Goal: Task Accomplishment & Management: Manage account settings

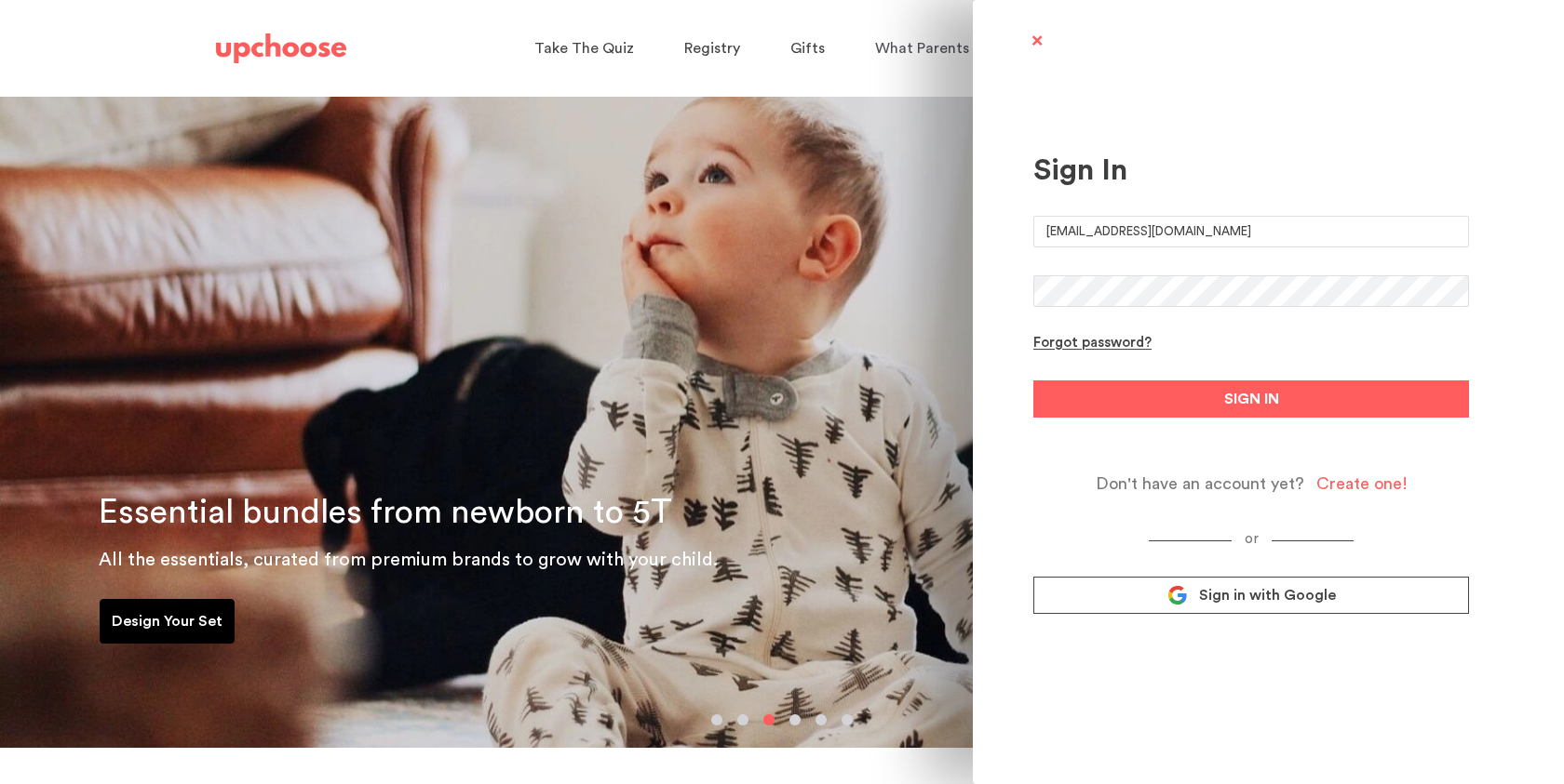
click at [1095, 375] on form "veni458@gmail.com Forgot password? SIGN IN Don't have an account yet? Create on…" at bounding box center [1250, 354] width 436 height 278
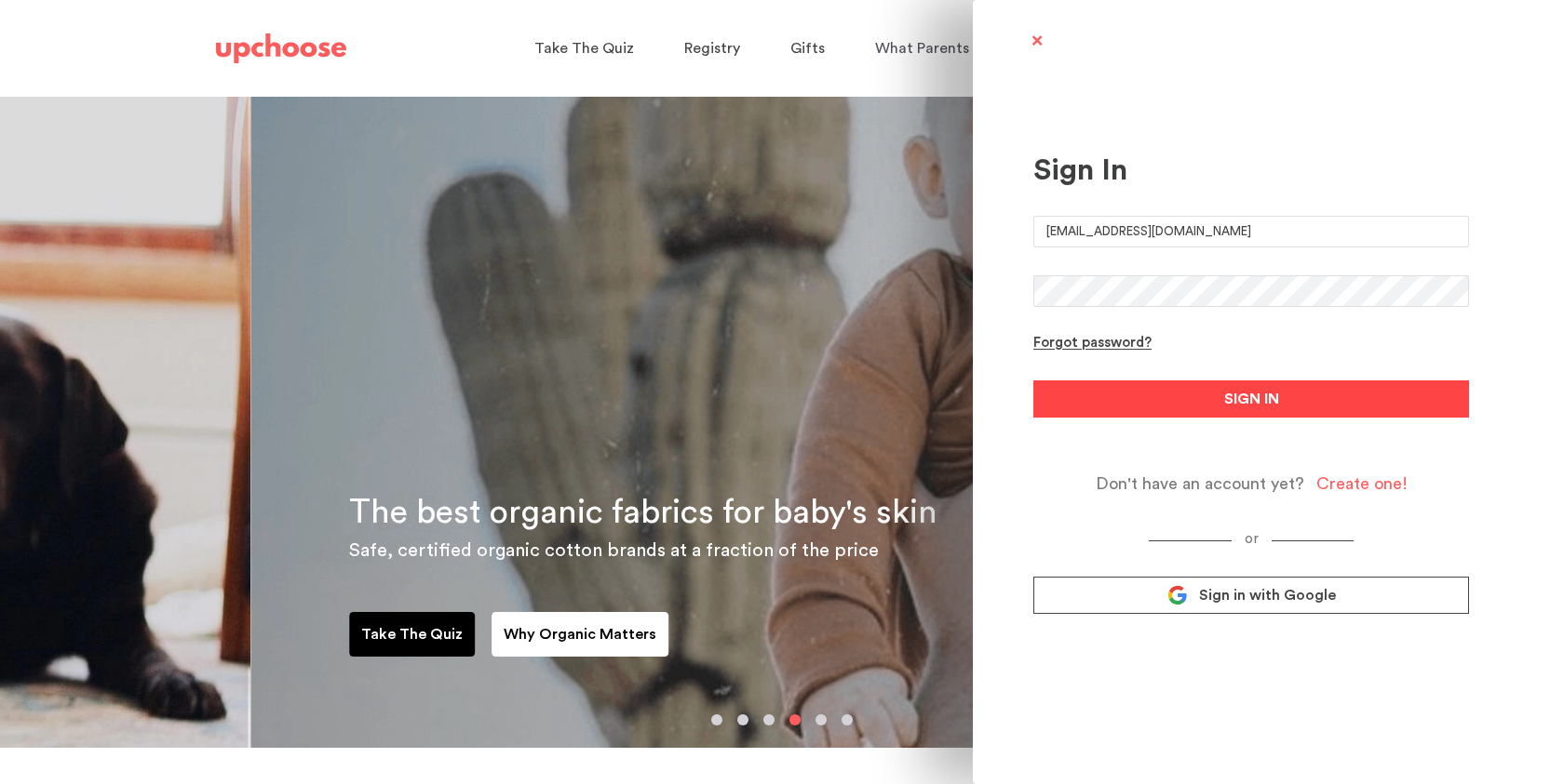
click at [1095, 405] on button "SIGN IN" at bounding box center [1250, 398] width 436 height 37
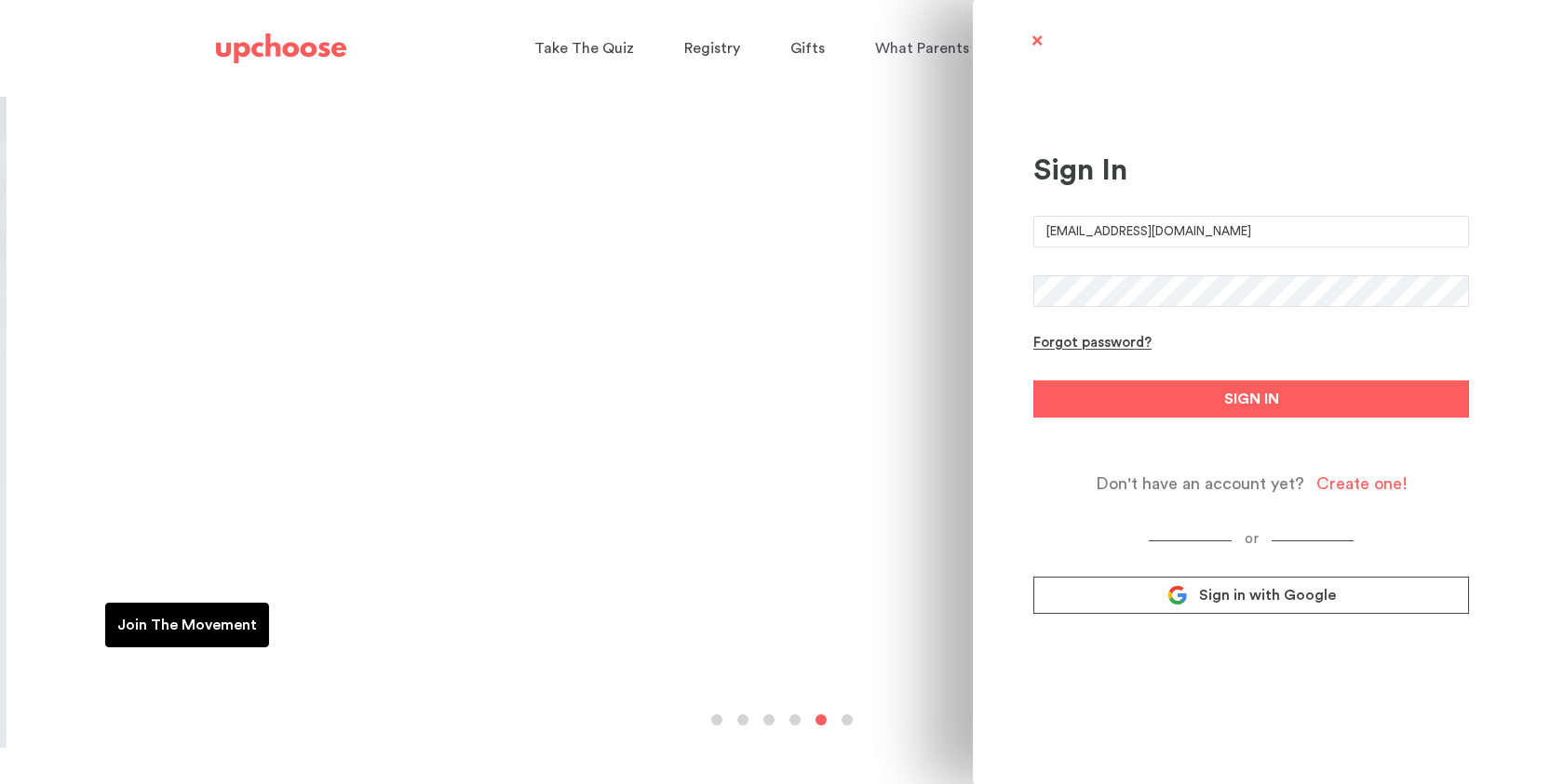
click at [1033, 380] on button "SIGN IN" at bounding box center [1250, 398] width 436 height 37
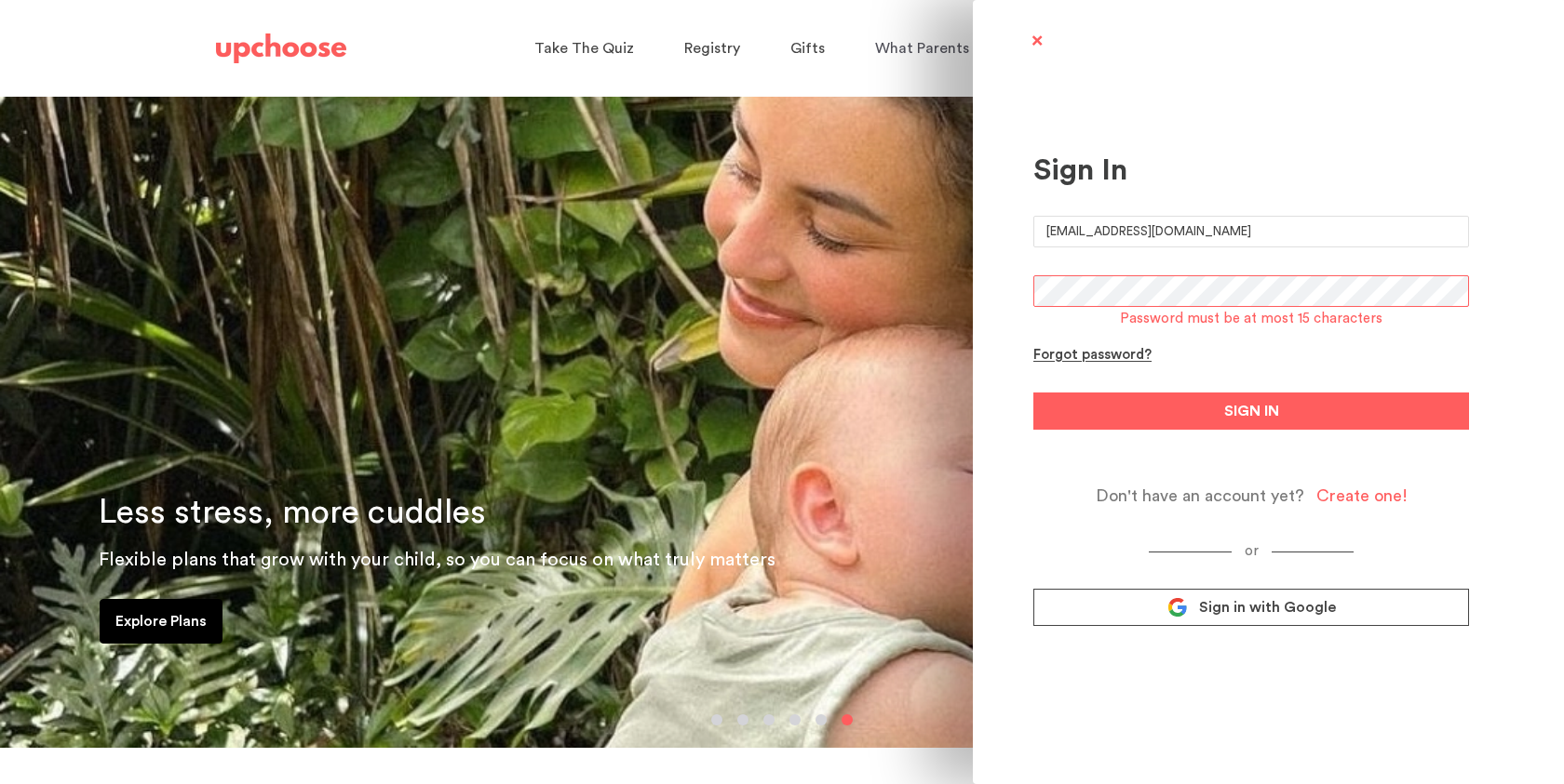
click at [1033, 393] on button "SIGN IN" at bounding box center [1250, 411] width 436 height 37
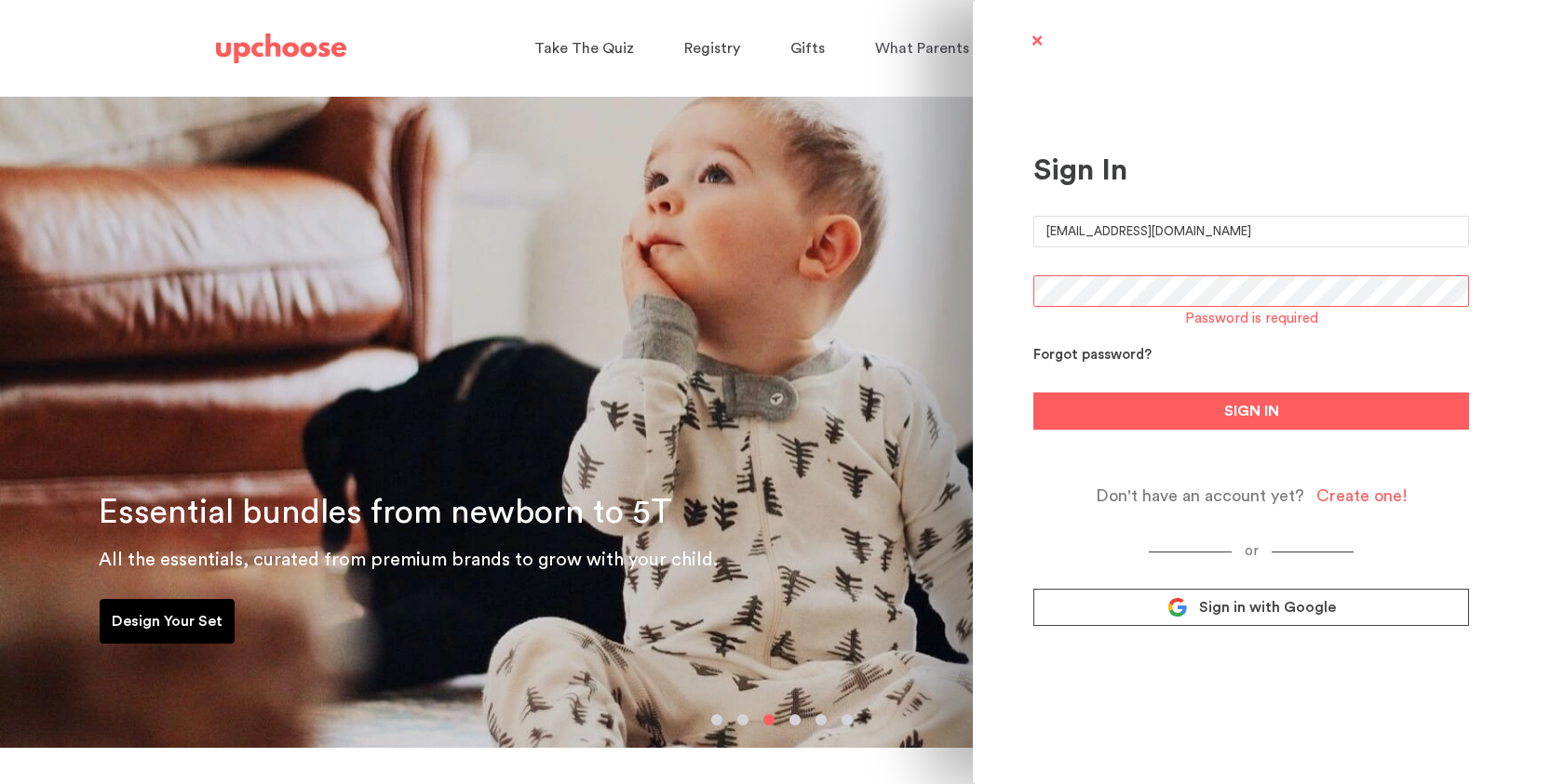
click at [1130, 353] on div "Forgot password?" at bounding box center [1091, 356] width 118 height 18
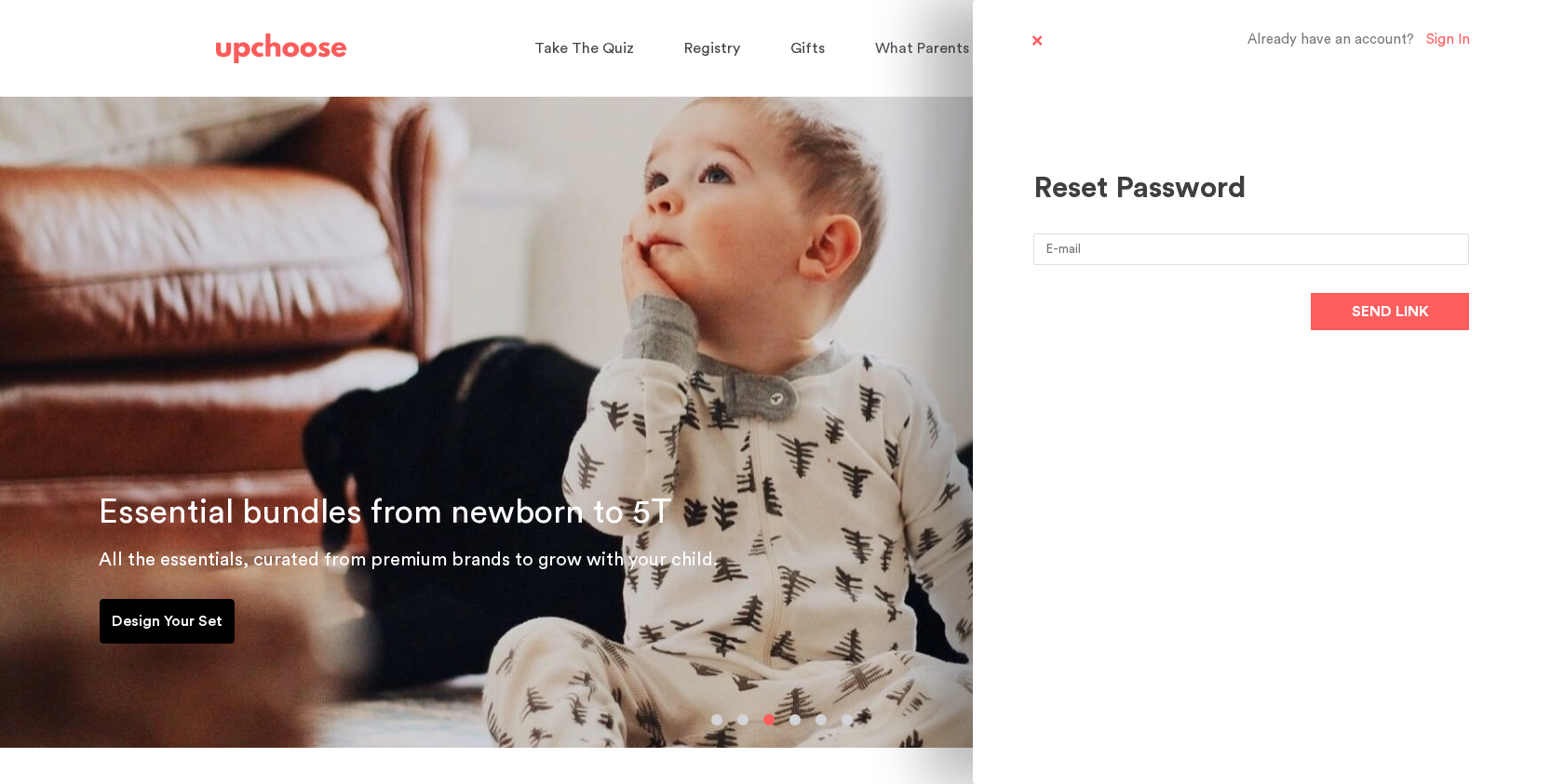
click at [1133, 251] on input "email" at bounding box center [1250, 249] width 436 height 32
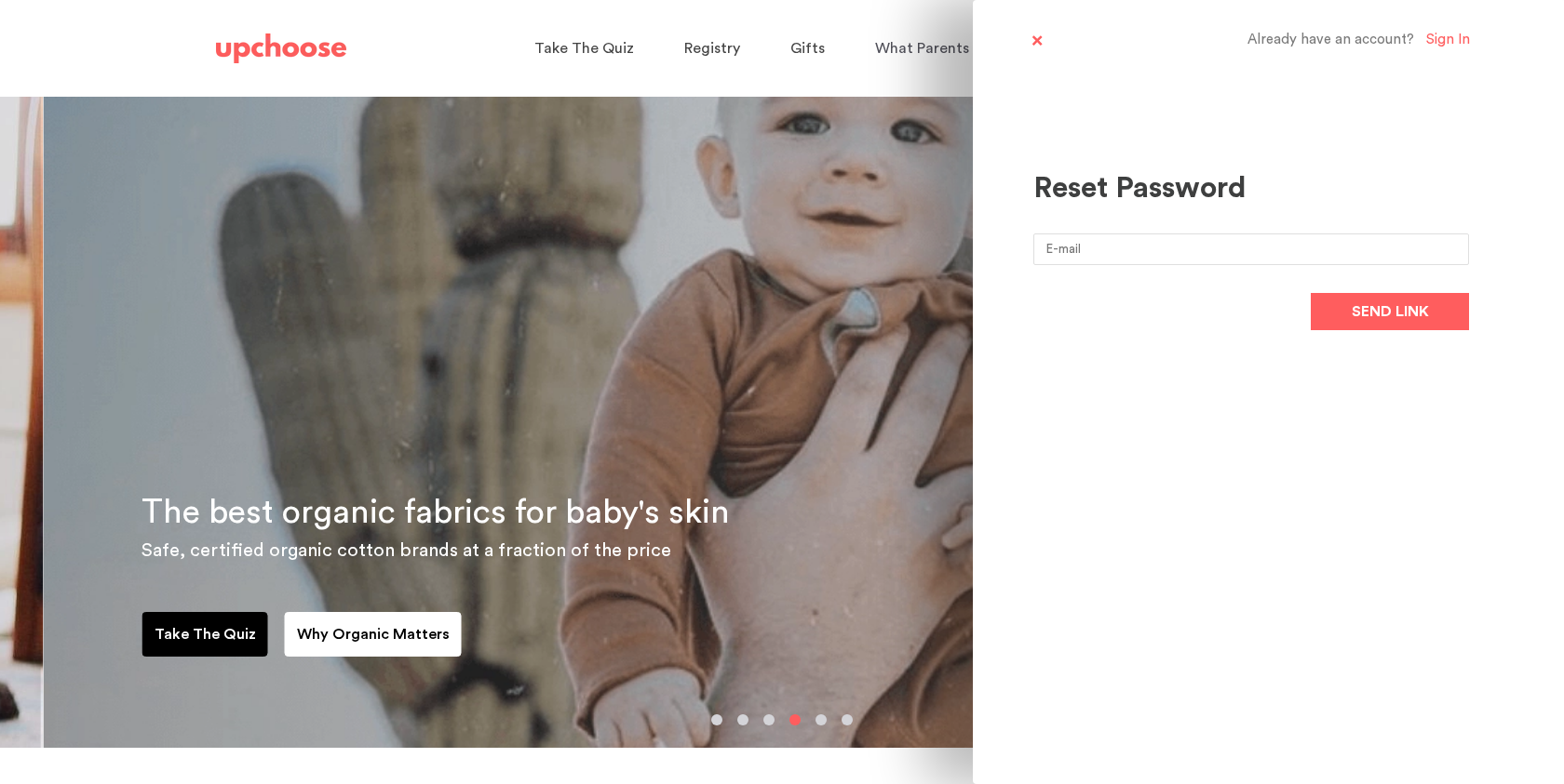
type input "veni458@gmail.com"
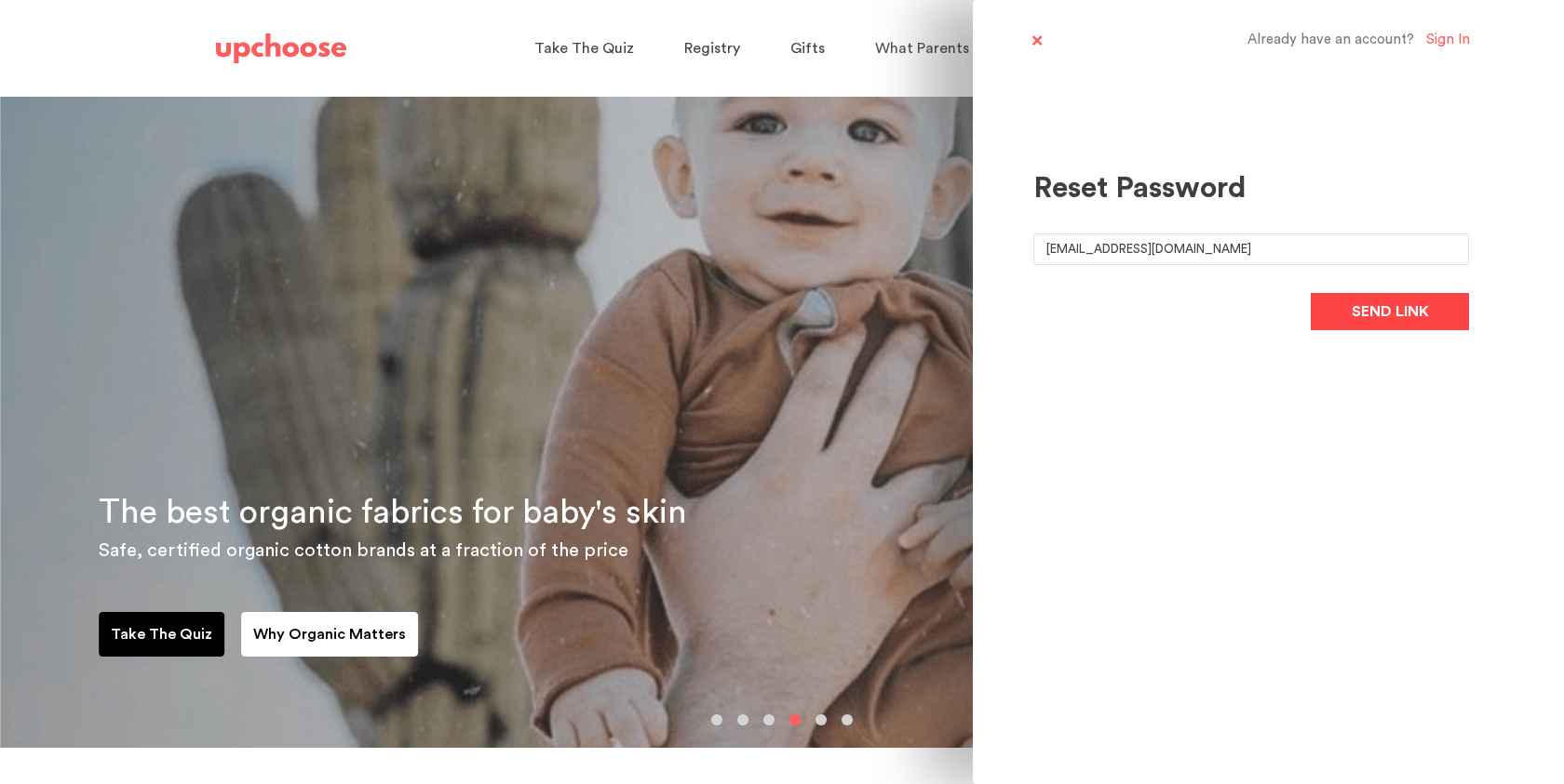
click at [1355, 303] on span "Send link" at bounding box center [1390, 312] width 77 height 22
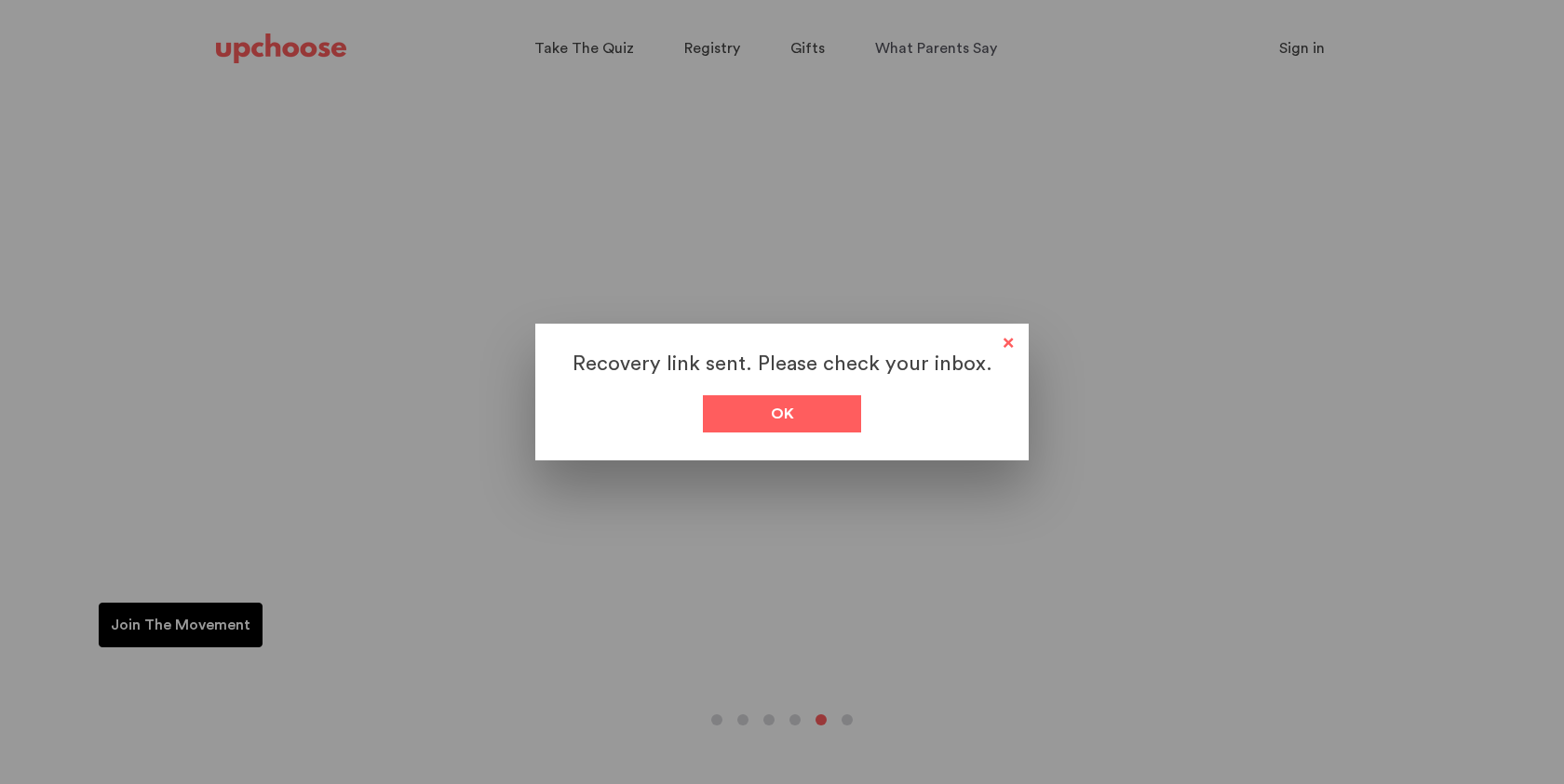
click at [1302, 34] on div at bounding box center [782, 392] width 1564 height 784
click at [1302, 47] on div at bounding box center [782, 392] width 1564 height 784
click at [813, 417] on div "Ok" at bounding box center [782, 413] width 158 height 37
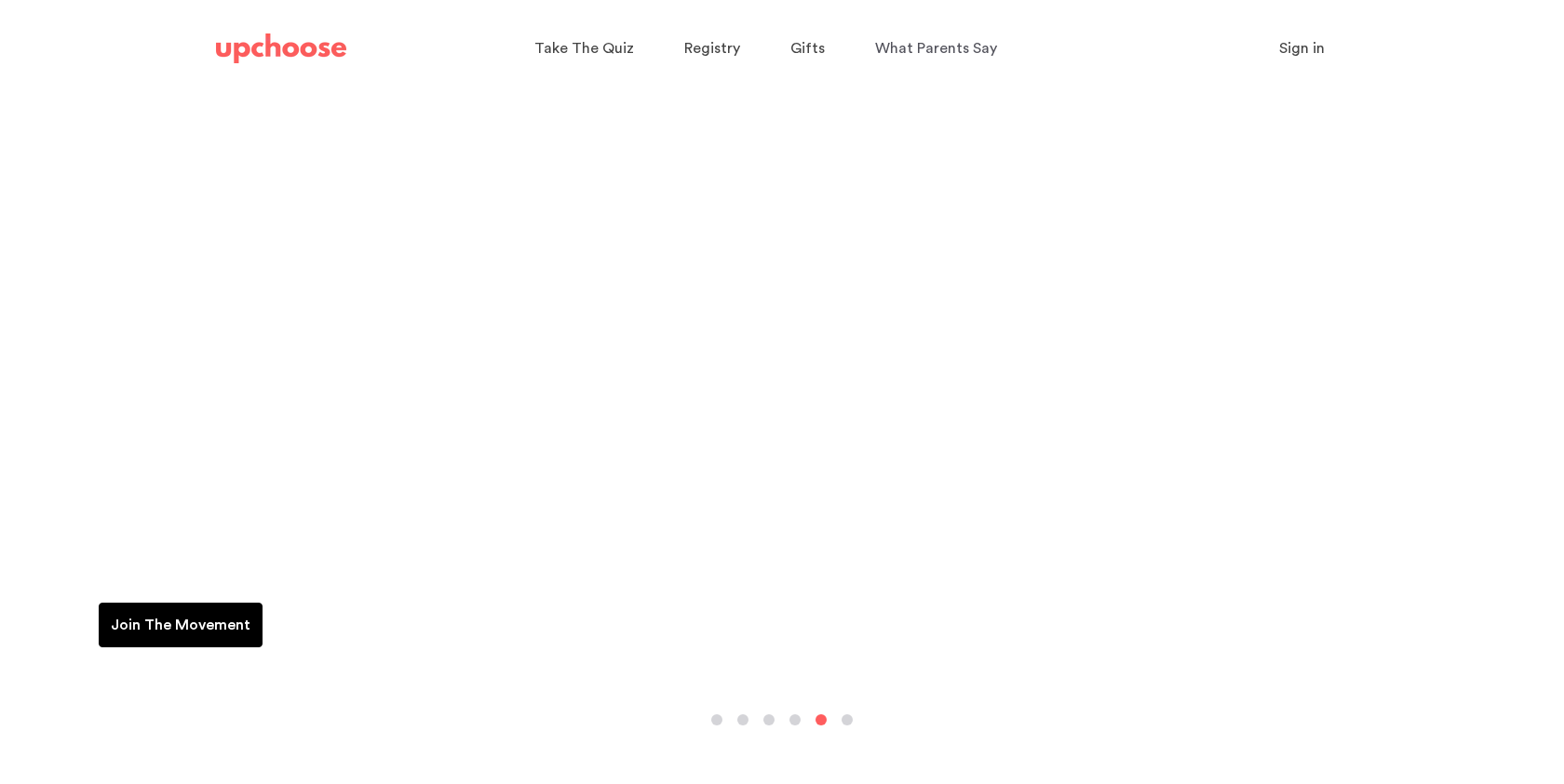
click at [1300, 48] on span "Sign in" at bounding box center [1302, 48] width 46 height 15
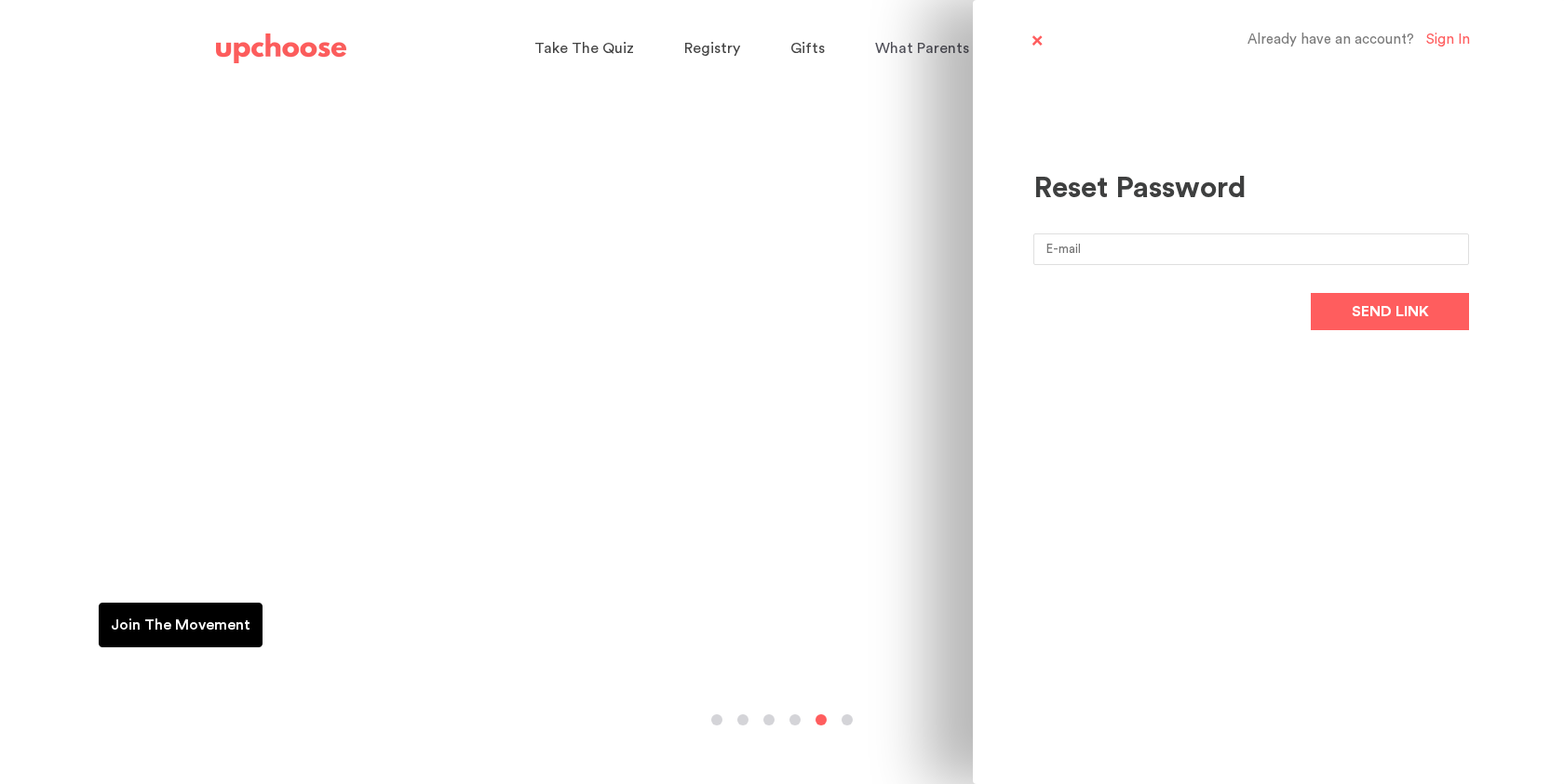
click at [1098, 252] on input "email" at bounding box center [1250, 249] width 436 height 32
type input "veni458@gmail.com"
click at [1373, 326] on button "Send link" at bounding box center [1389, 311] width 158 height 37
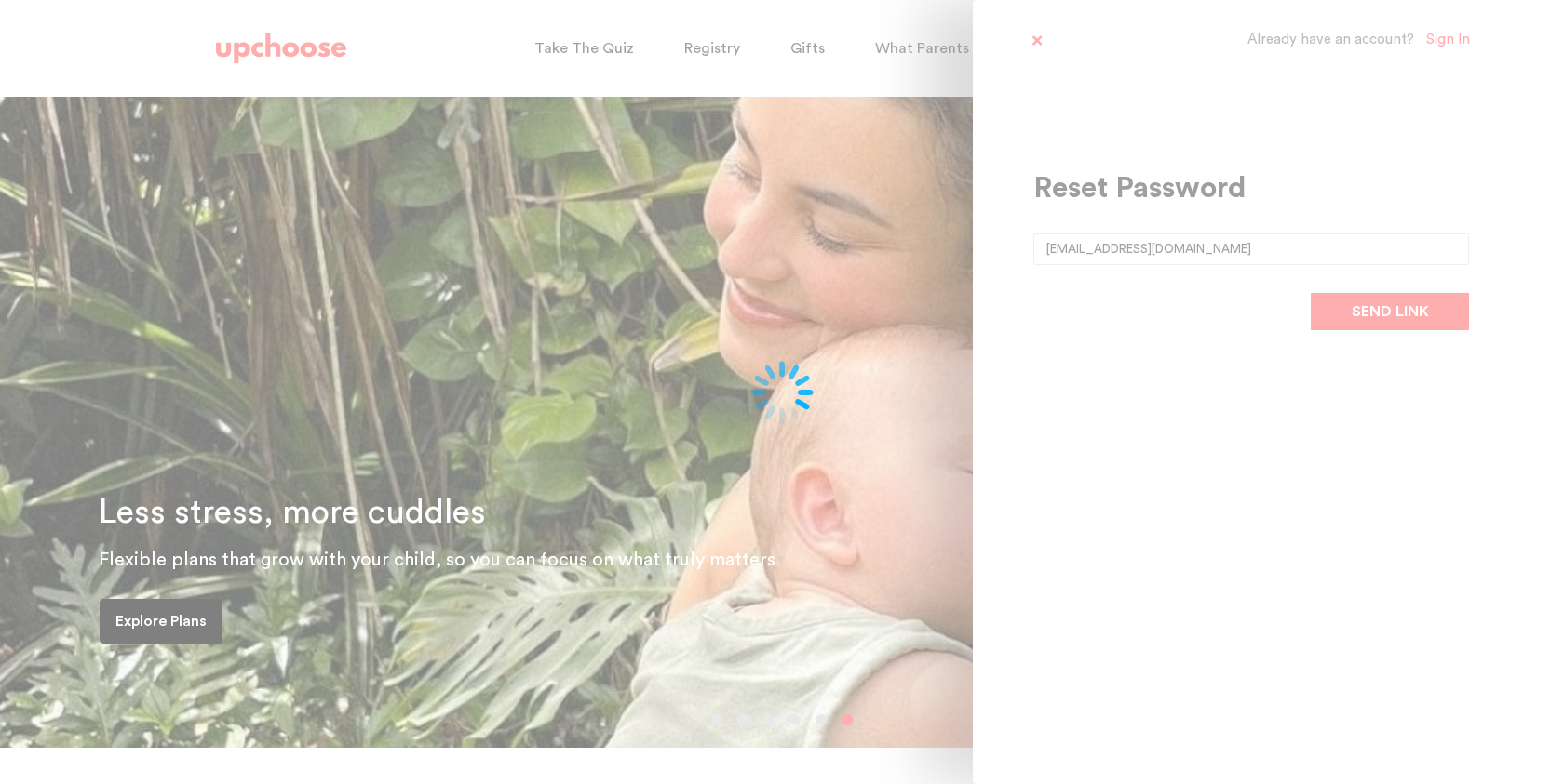
click at [1449, 46] on div at bounding box center [782, 392] width 1564 height 784
click at [1034, 39] on div at bounding box center [782, 392] width 1564 height 784
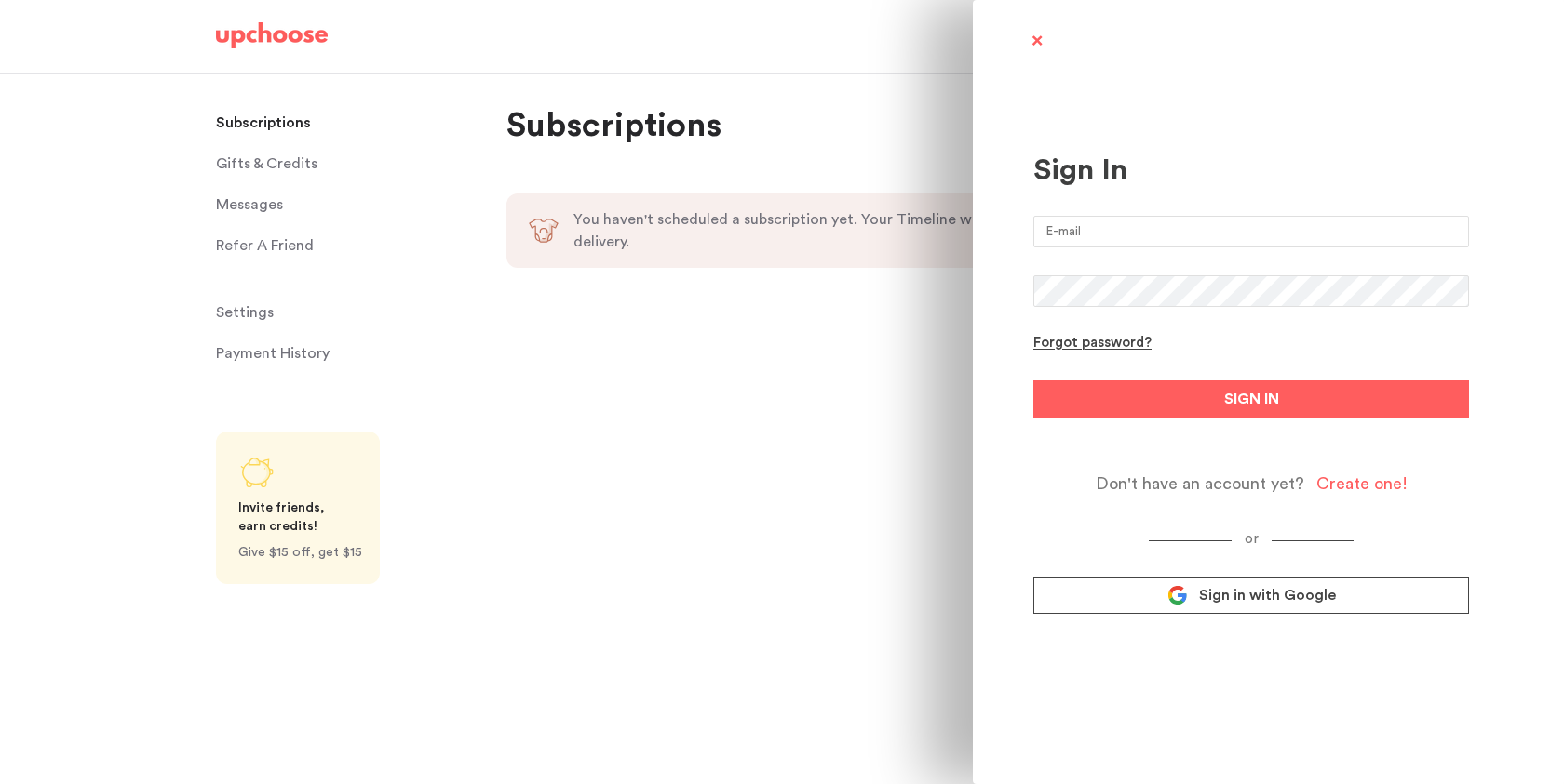
click at [1121, 239] on input "email" at bounding box center [1250, 231] width 436 height 32
type input "[EMAIL_ADDRESS][DOMAIN_NAME]"
click at [1033, 380] on button "SIGN IN" at bounding box center [1250, 398] width 436 height 37
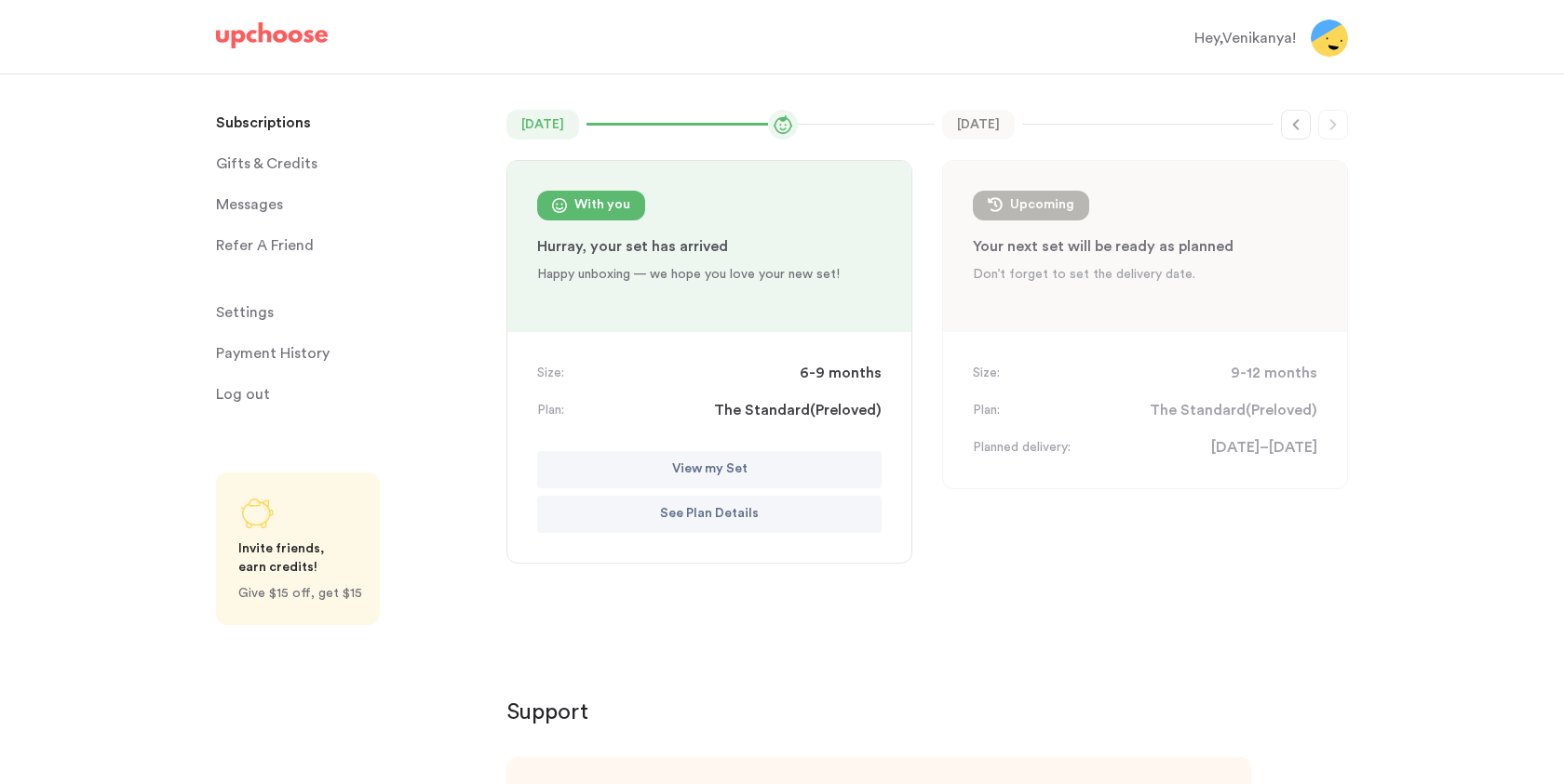
scroll to position [125, 0]
click at [745, 468] on p "View my Set" at bounding box center [710, 473] width 75 height 22
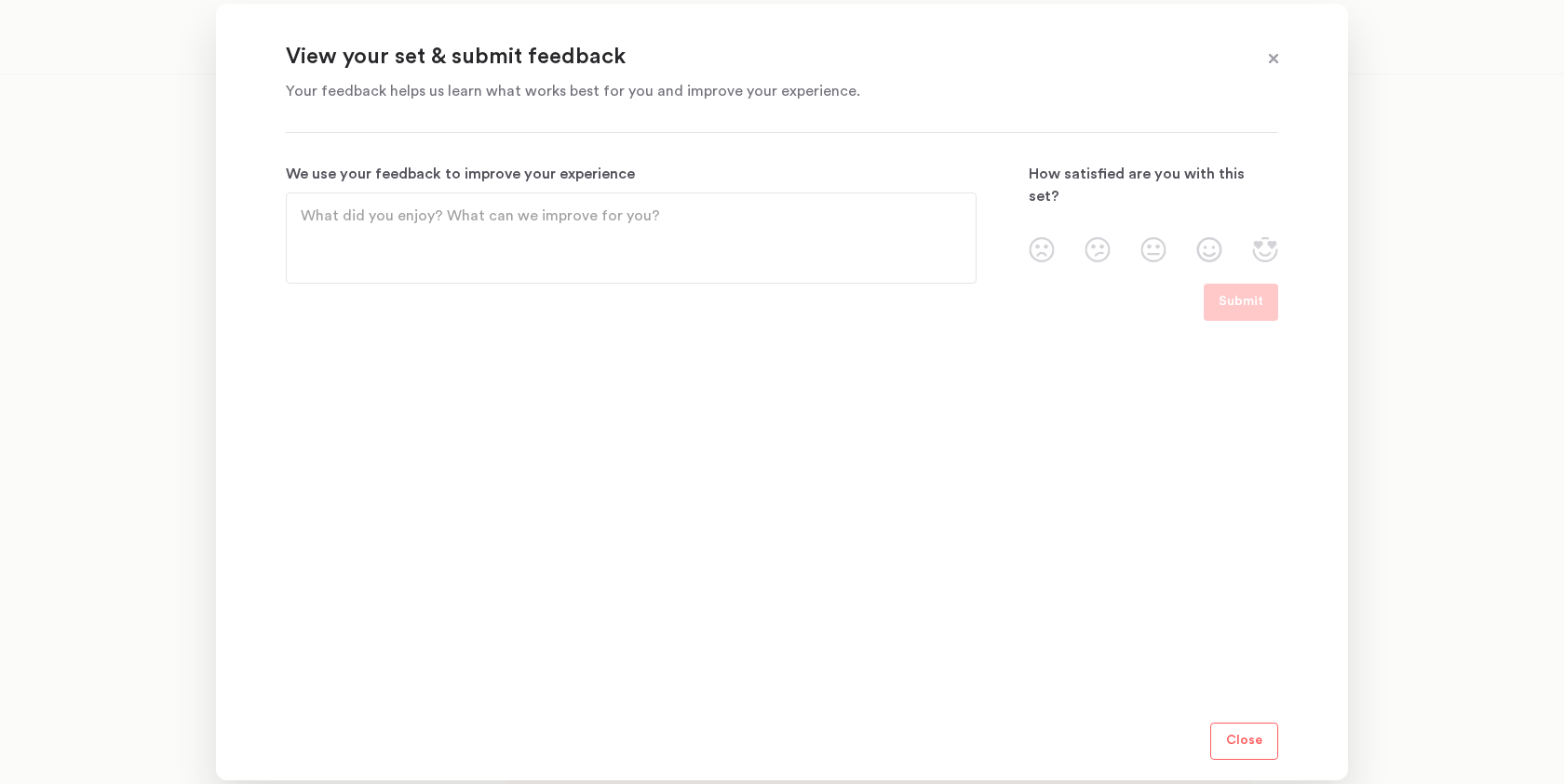
click at [713, 224] on textarea "We use your feedback to improve your experience" at bounding box center [631, 237] width 660 height 66
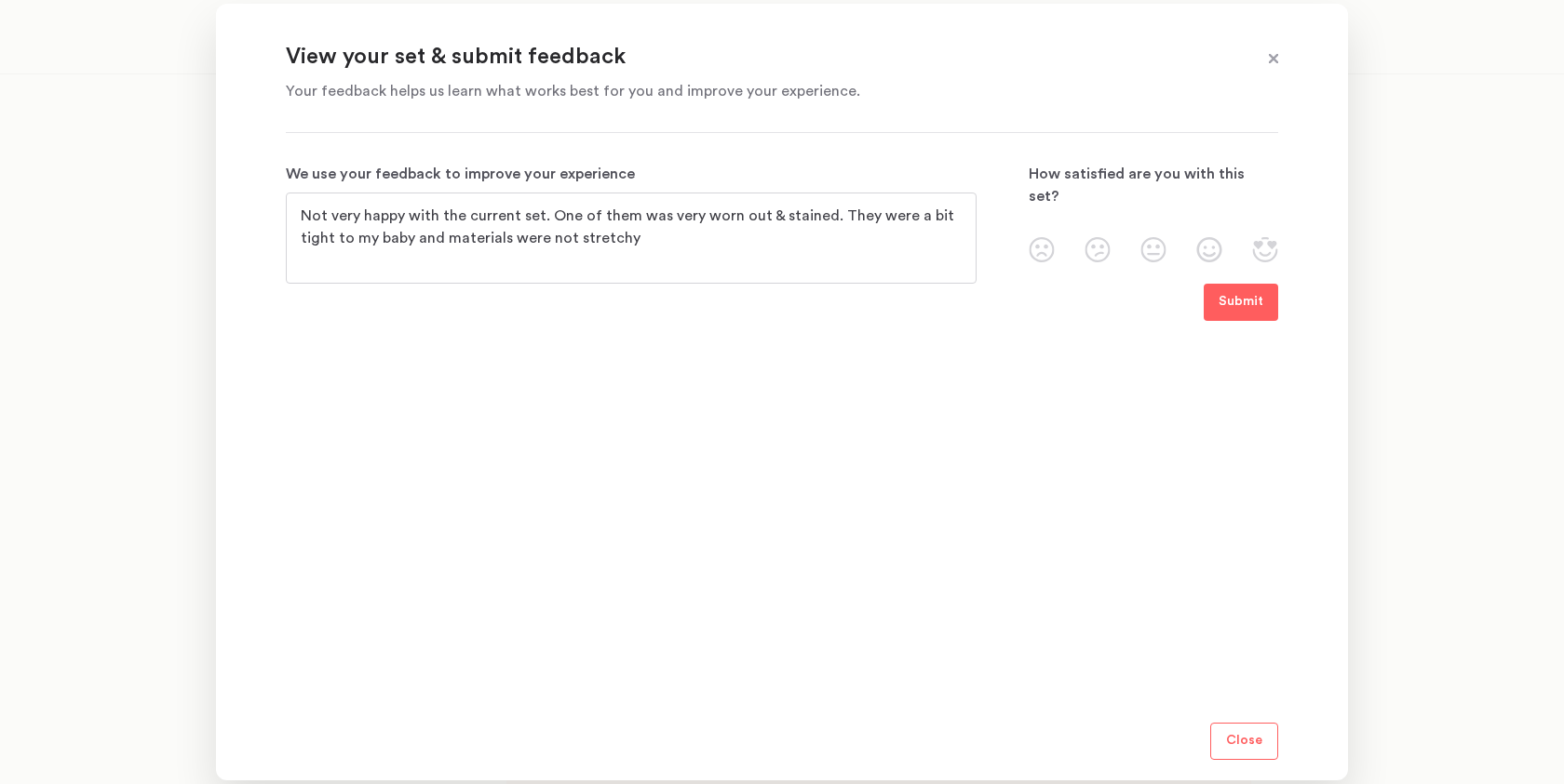
type textarea "Not very happy with the current set. One of them was very worn out & stained. T…"
click at [1051, 237] on img at bounding box center [1042, 249] width 26 height 25
click at [0, 0] on input "radio" at bounding box center [0, 0] width 0 height 0
click at [1231, 300] on p "Submit" at bounding box center [1240, 302] width 45 height 22
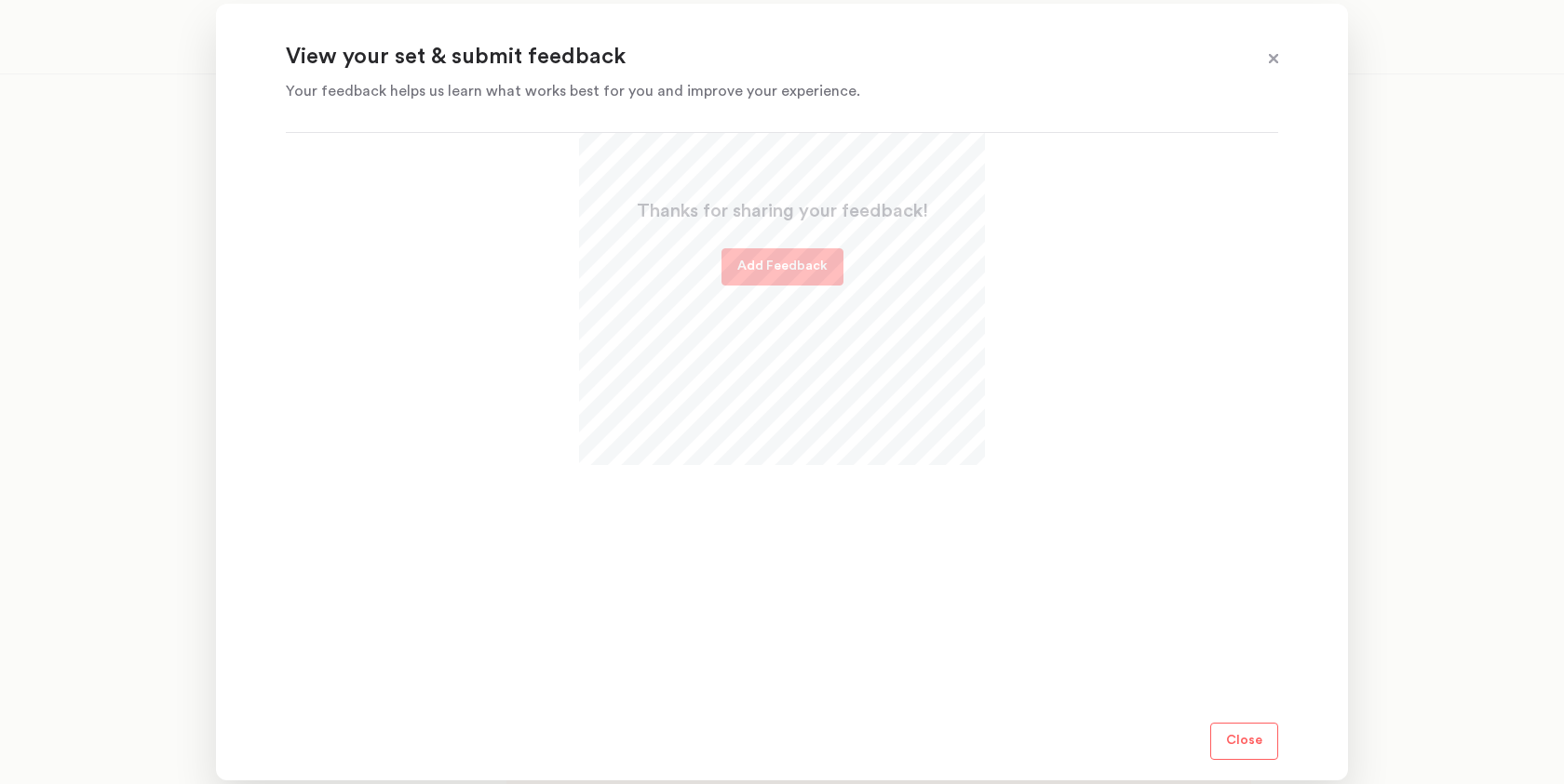
click at [1248, 744] on p "Close" at bounding box center [1243, 741] width 37 height 22
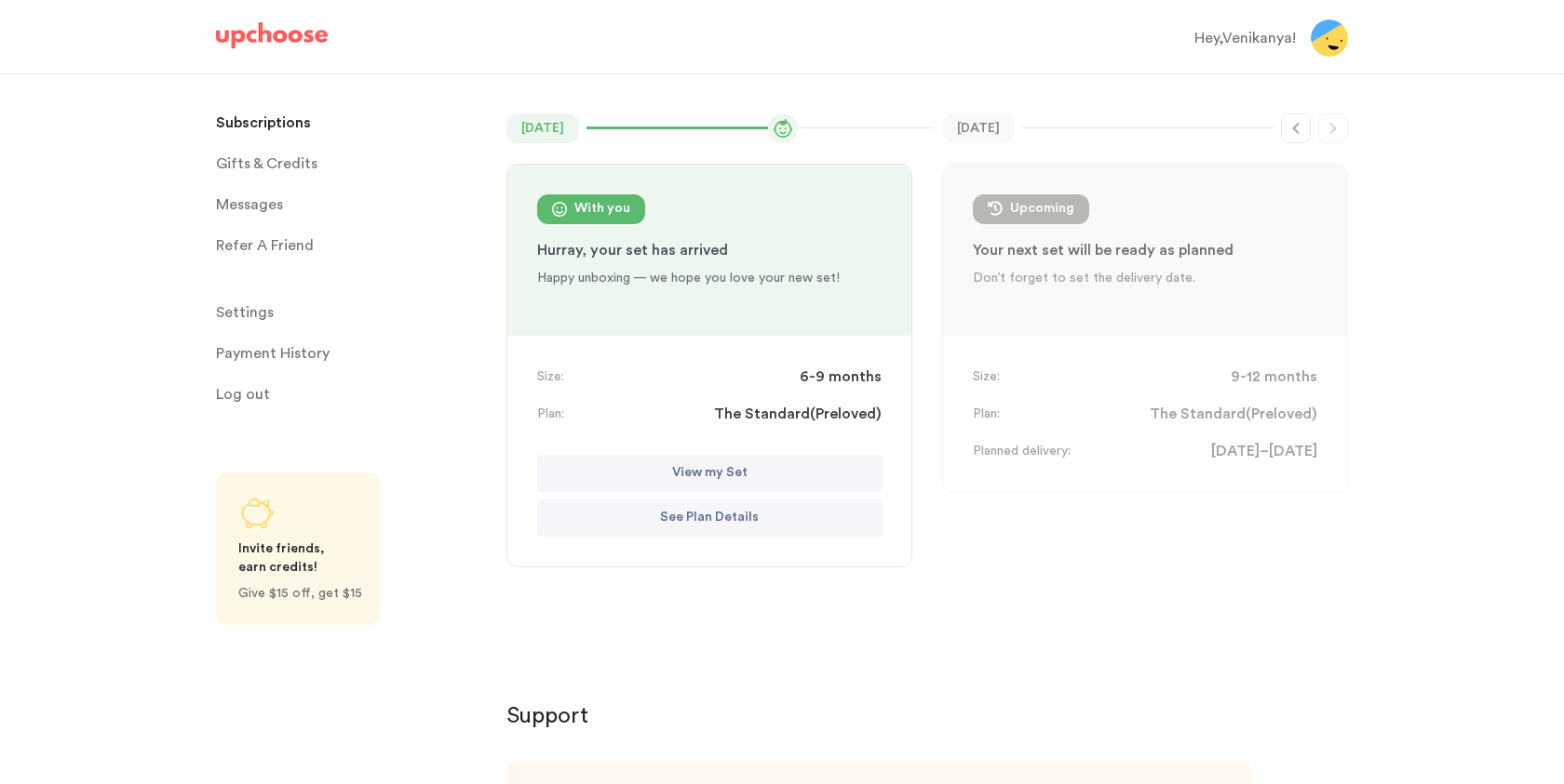
click at [740, 474] on p "View my Set" at bounding box center [710, 473] width 75 height 22
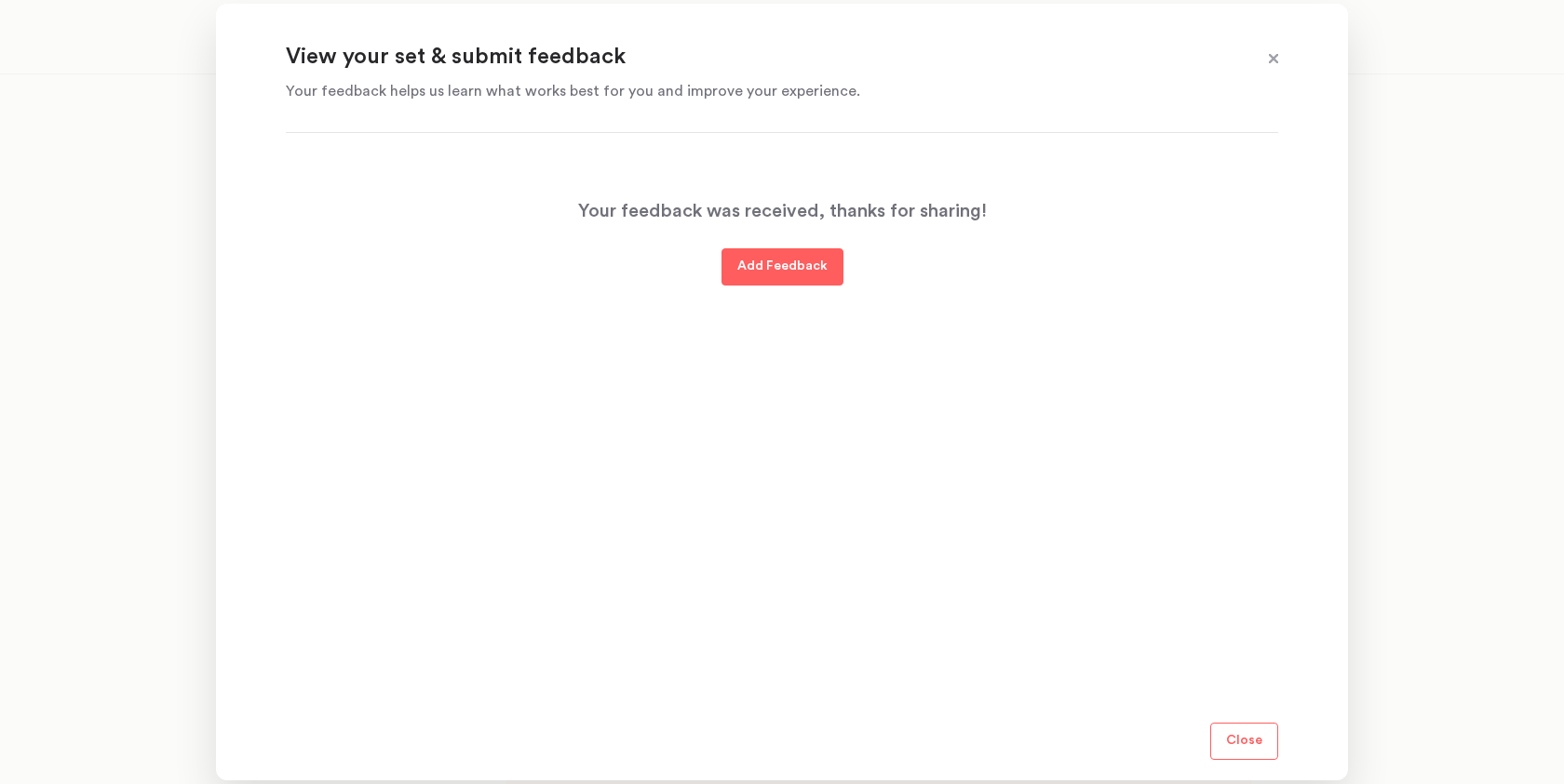
click at [1236, 744] on p "Close" at bounding box center [1243, 741] width 37 height 22
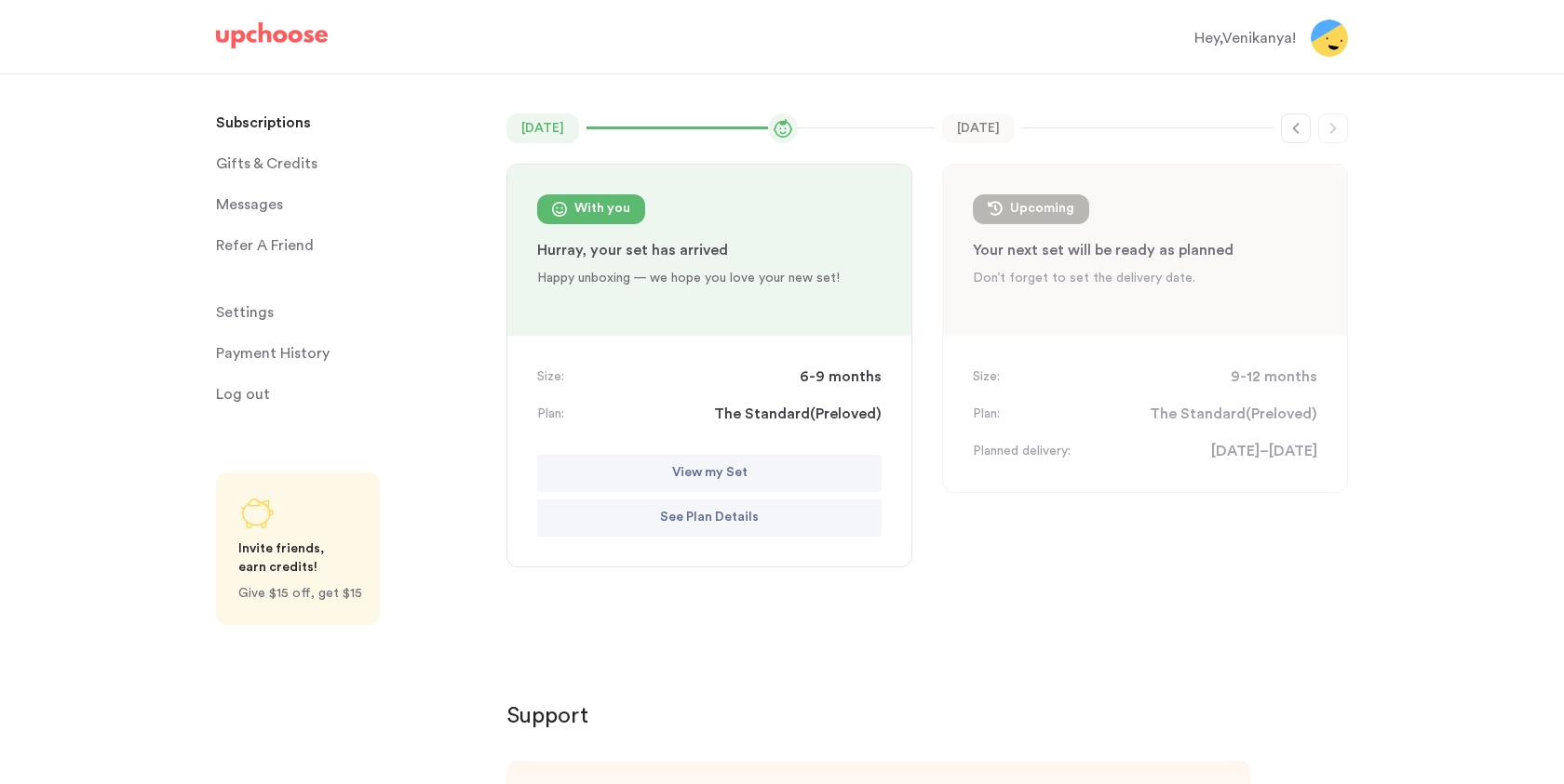
click at [672, 510] on p "See Plan Details" at bounding box center [709, 518] width 98 height 22
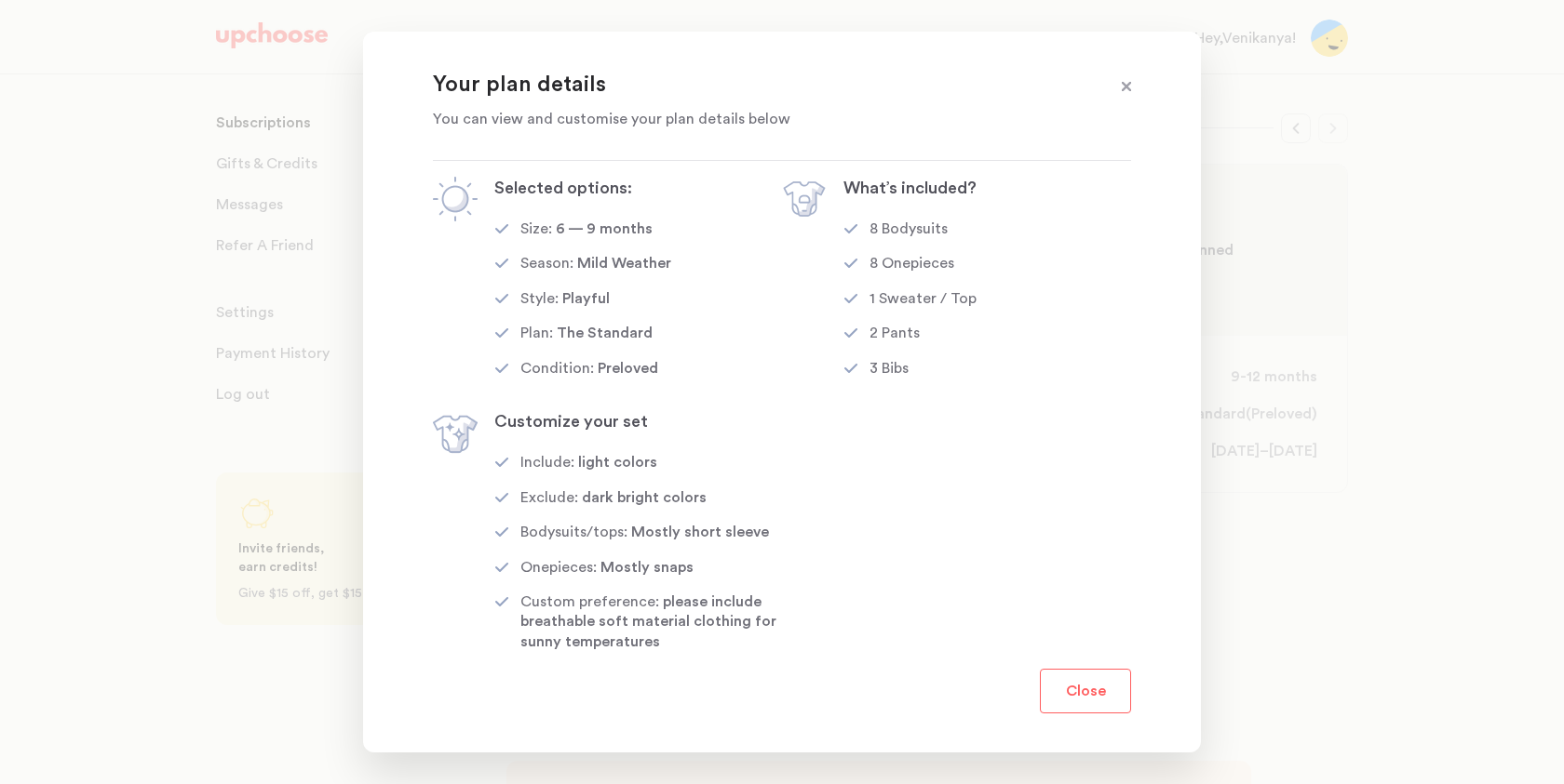
scroll to position [0, 0]
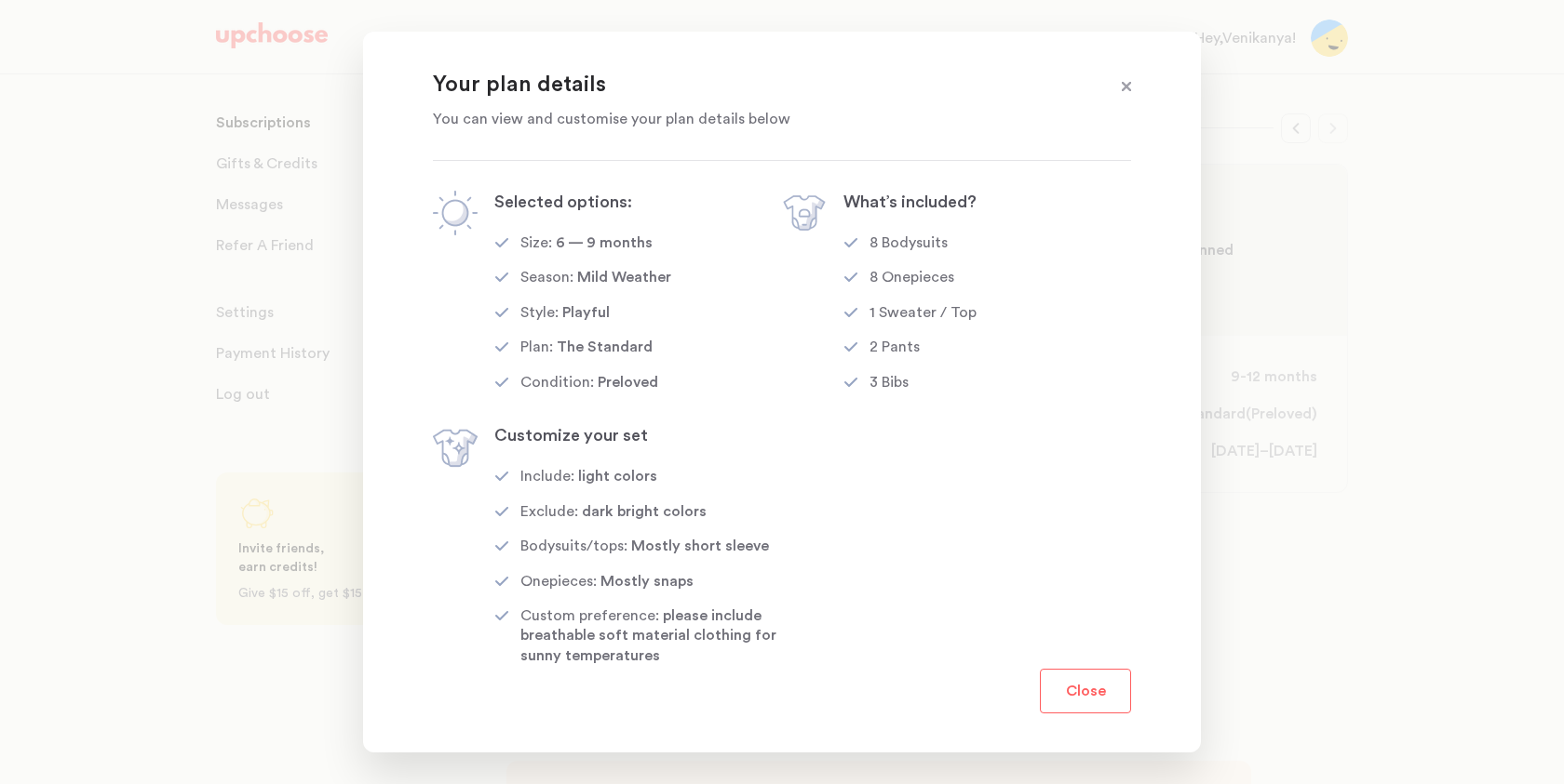
click at [1116, 705] on button "Close" at bounding box center [1085, 691] width 91 height 45
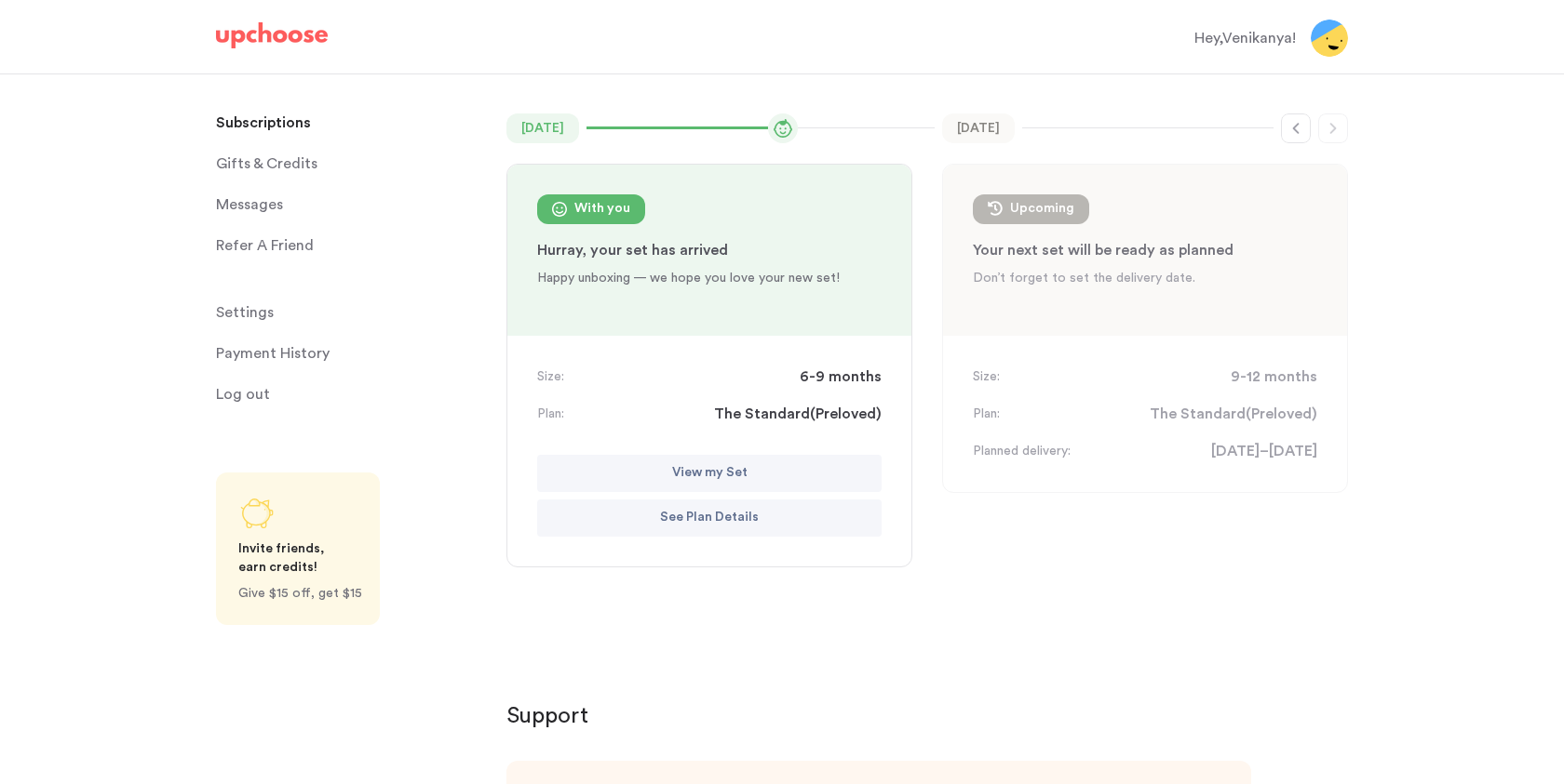
click at [287, 163] on span "Gifts & Credits" at bounding box center [266, 163] width 101 height 37
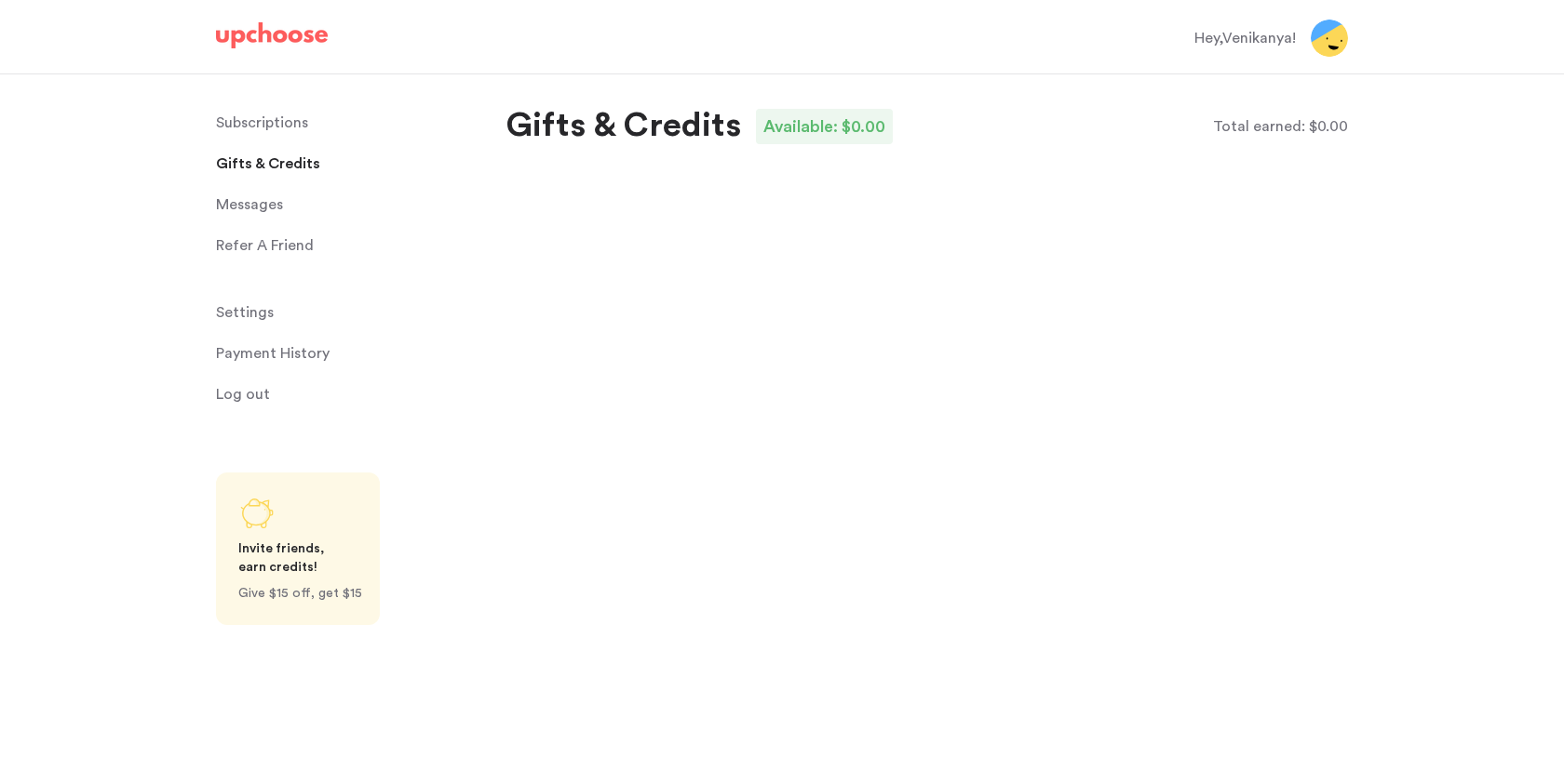
click at [288, 195] on link "Messages Messages" at bounding box center [350, 203] width 268 height 37
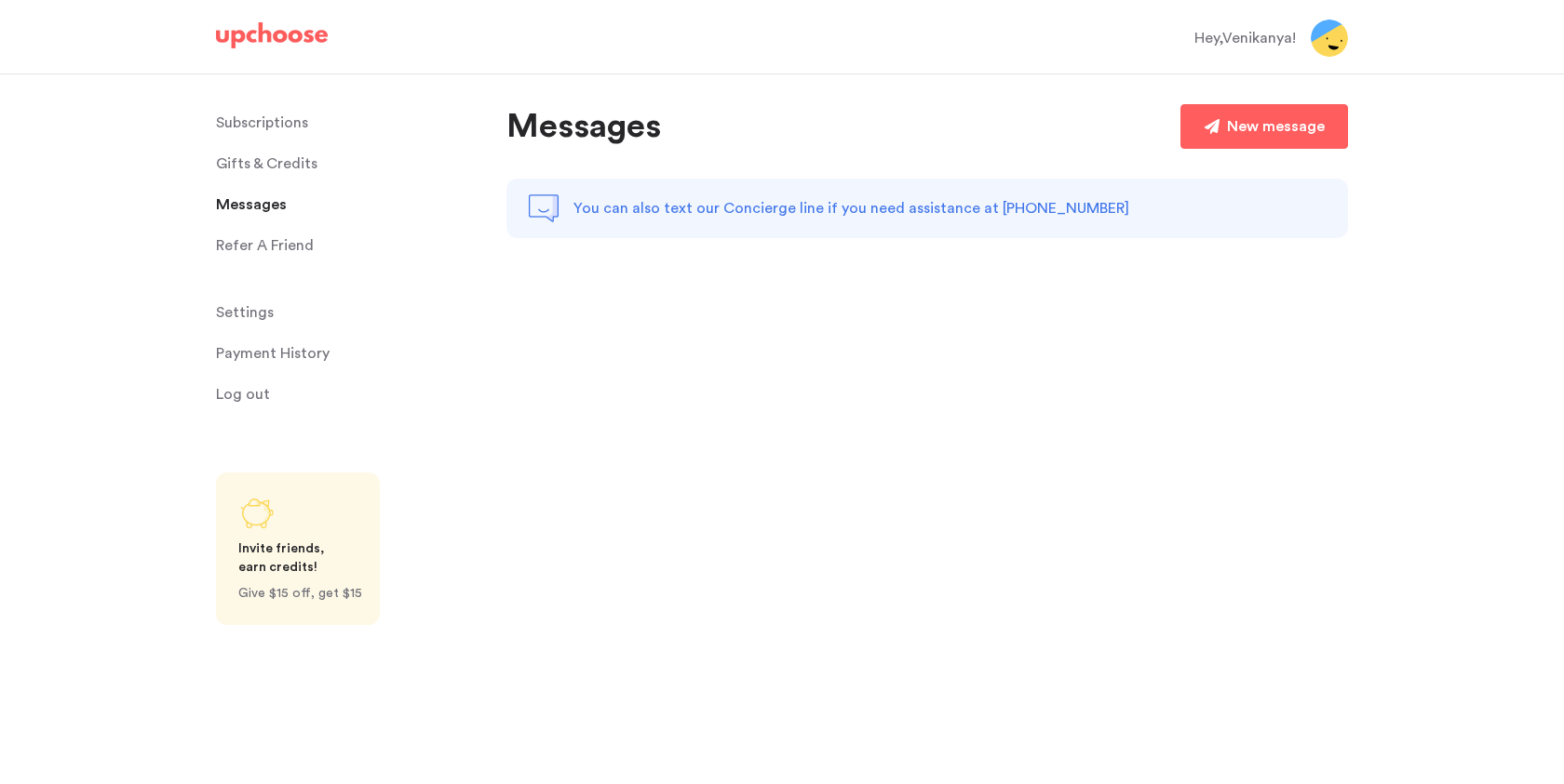
click at [283, 253] on p "Refer A Friend" at bounding box center [264, 245] width 97 height 37
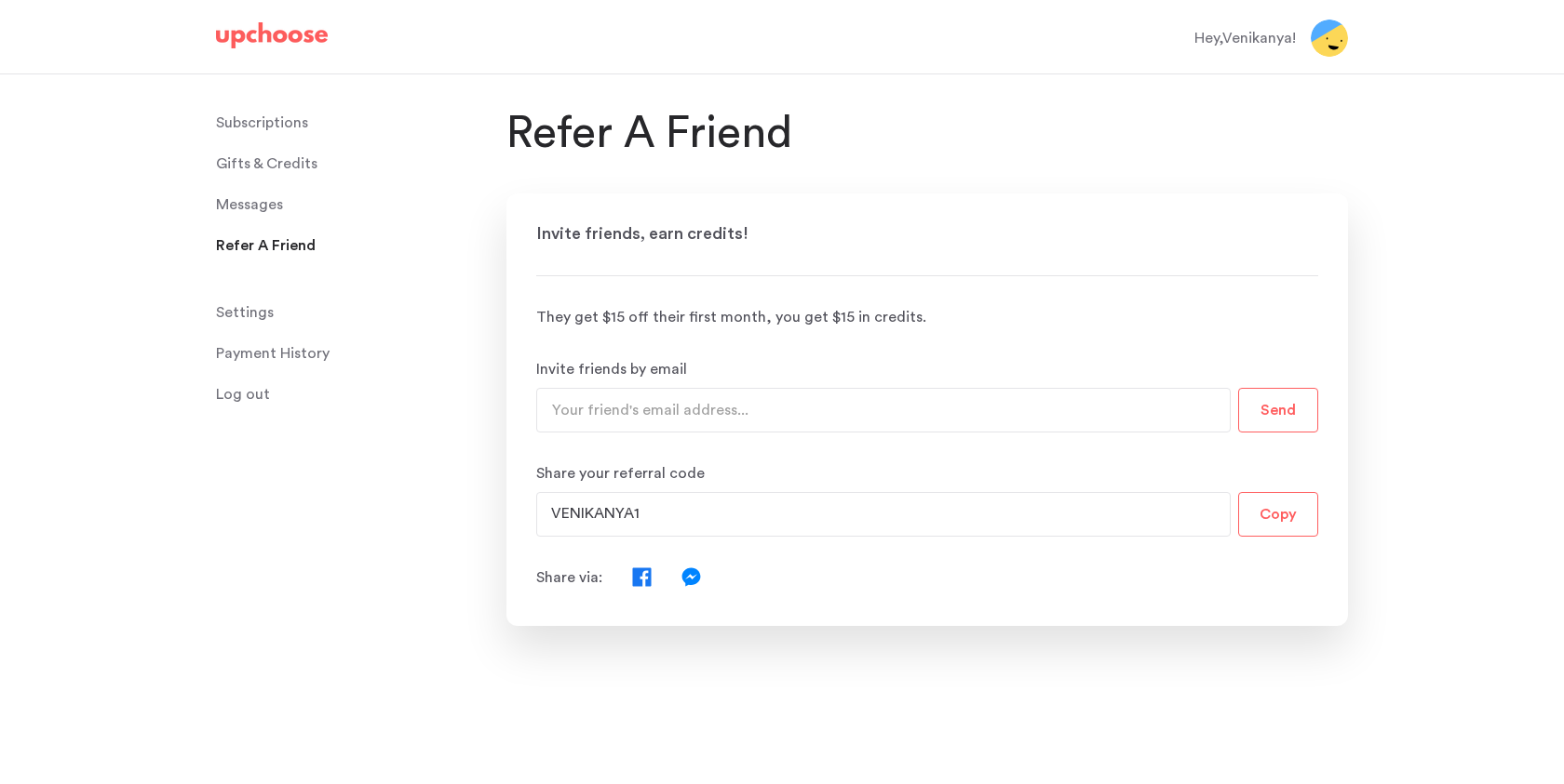
click at [273, 310] on link "Settings Settings" at bounding box center [350, 312] width 268 height 37
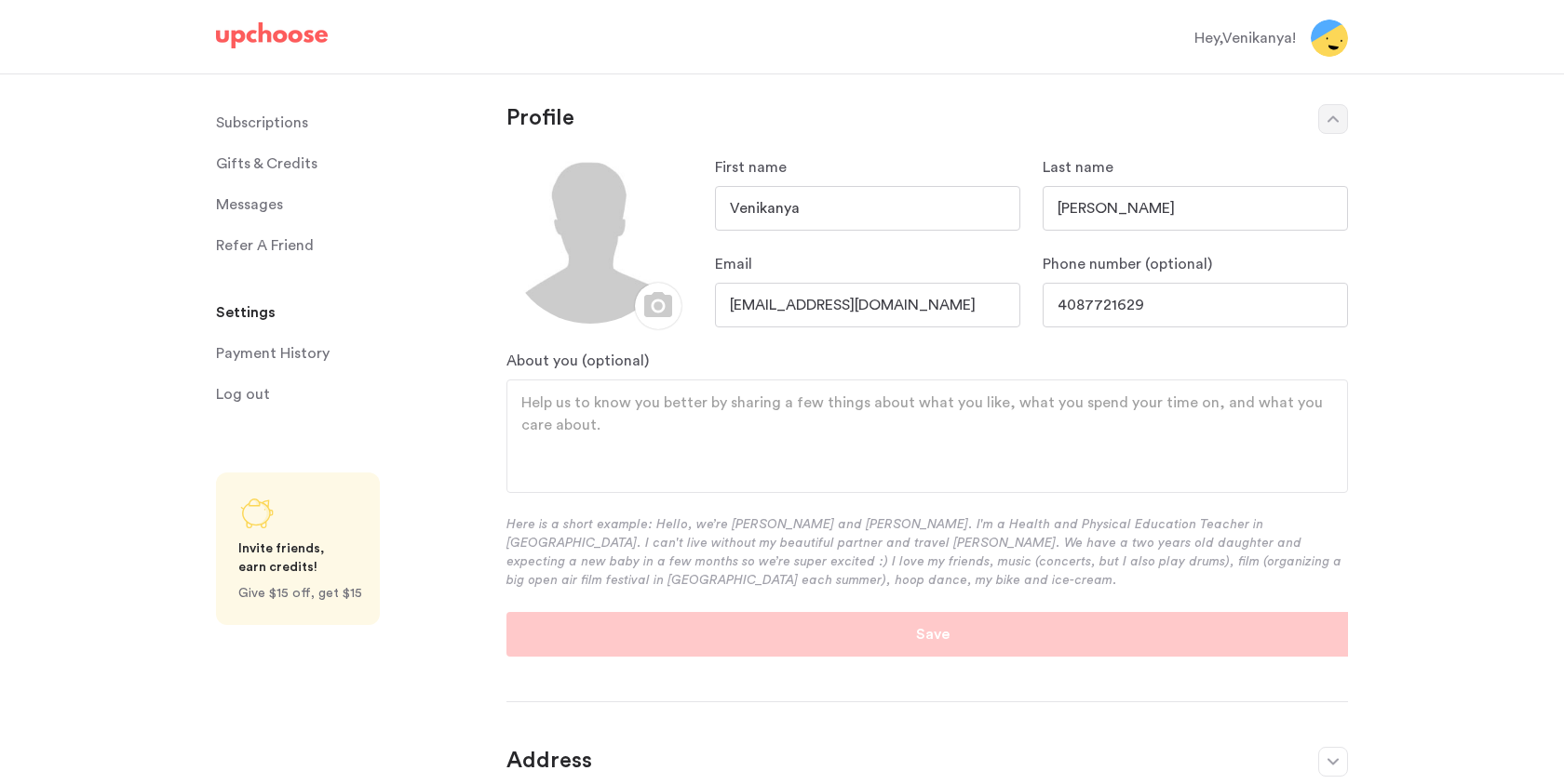
click at [260, 348] on p "Payment History" at bounding box center [272, 352] width 113 height 37
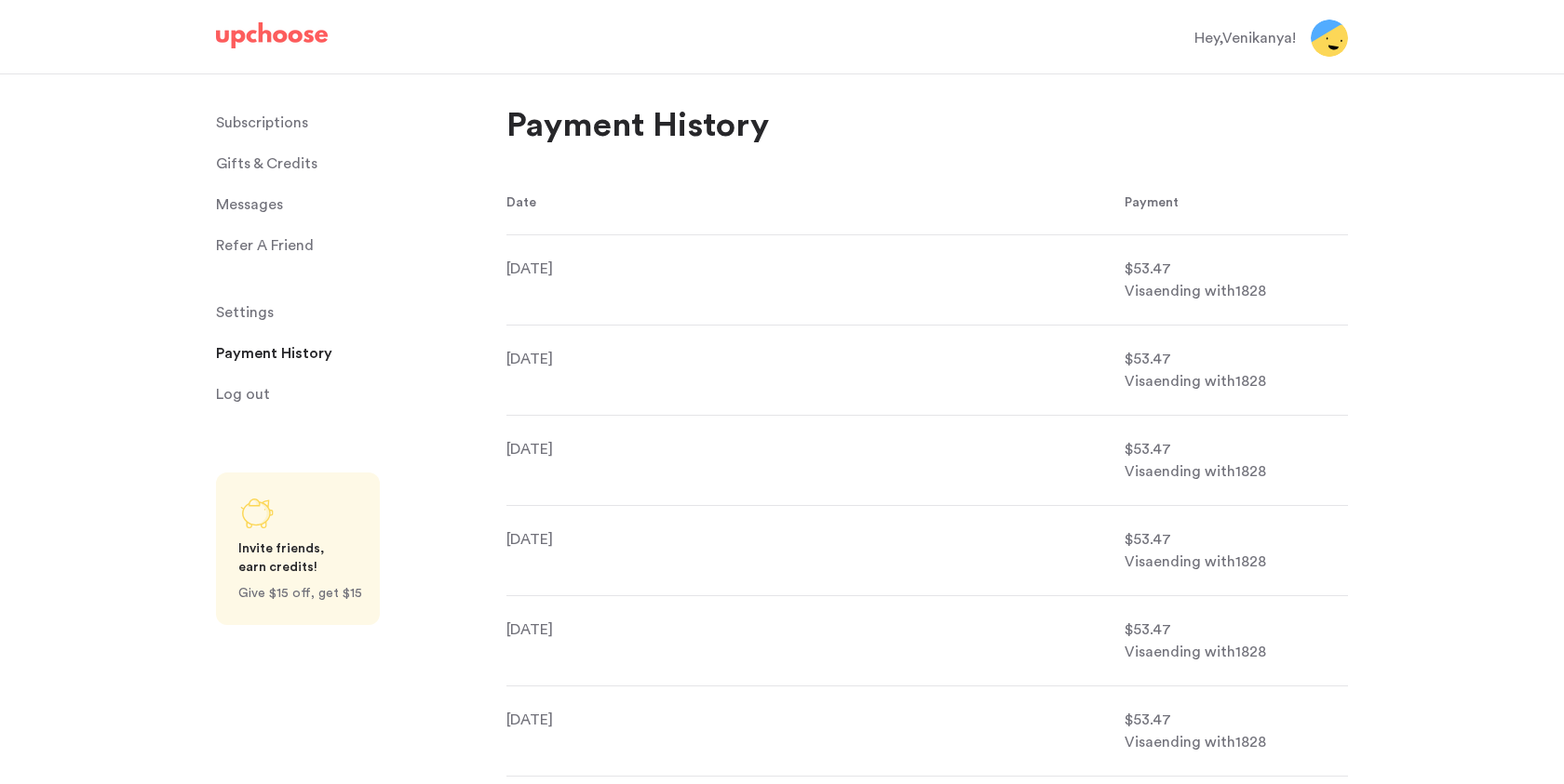
click at [1319, 40] on img at bounding box center [1329, 38] width 37 height 37
click at [292, 37] on img at bounding box center [271, 35] width 111 height 26
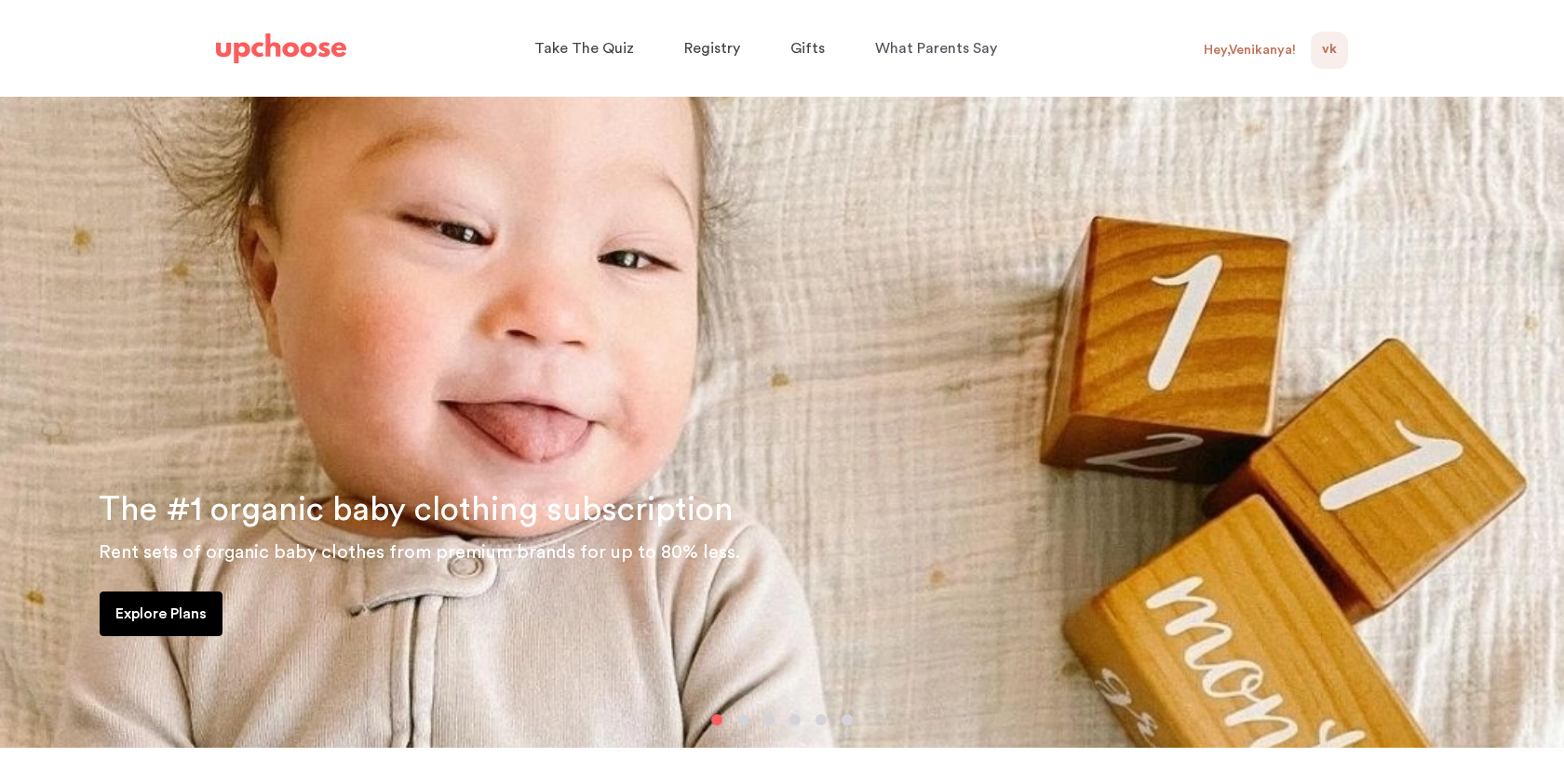
click at [1322, 48] on span "VK" at bounding box center [1329, 50] width 15 height 22
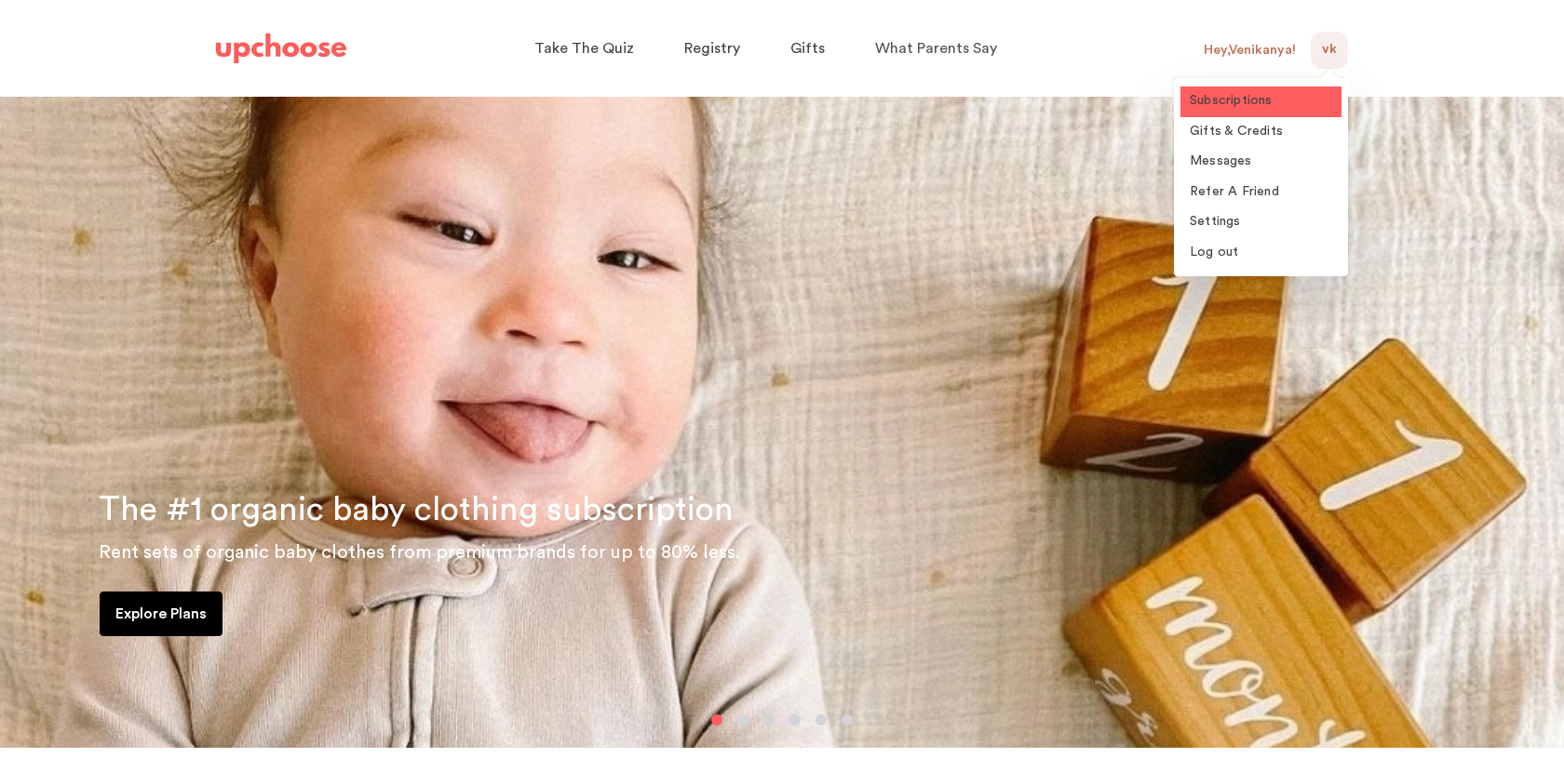
click at [1290, 104] on link "Subscriptions" at bounding box center [1260, 101] width 161 height 31
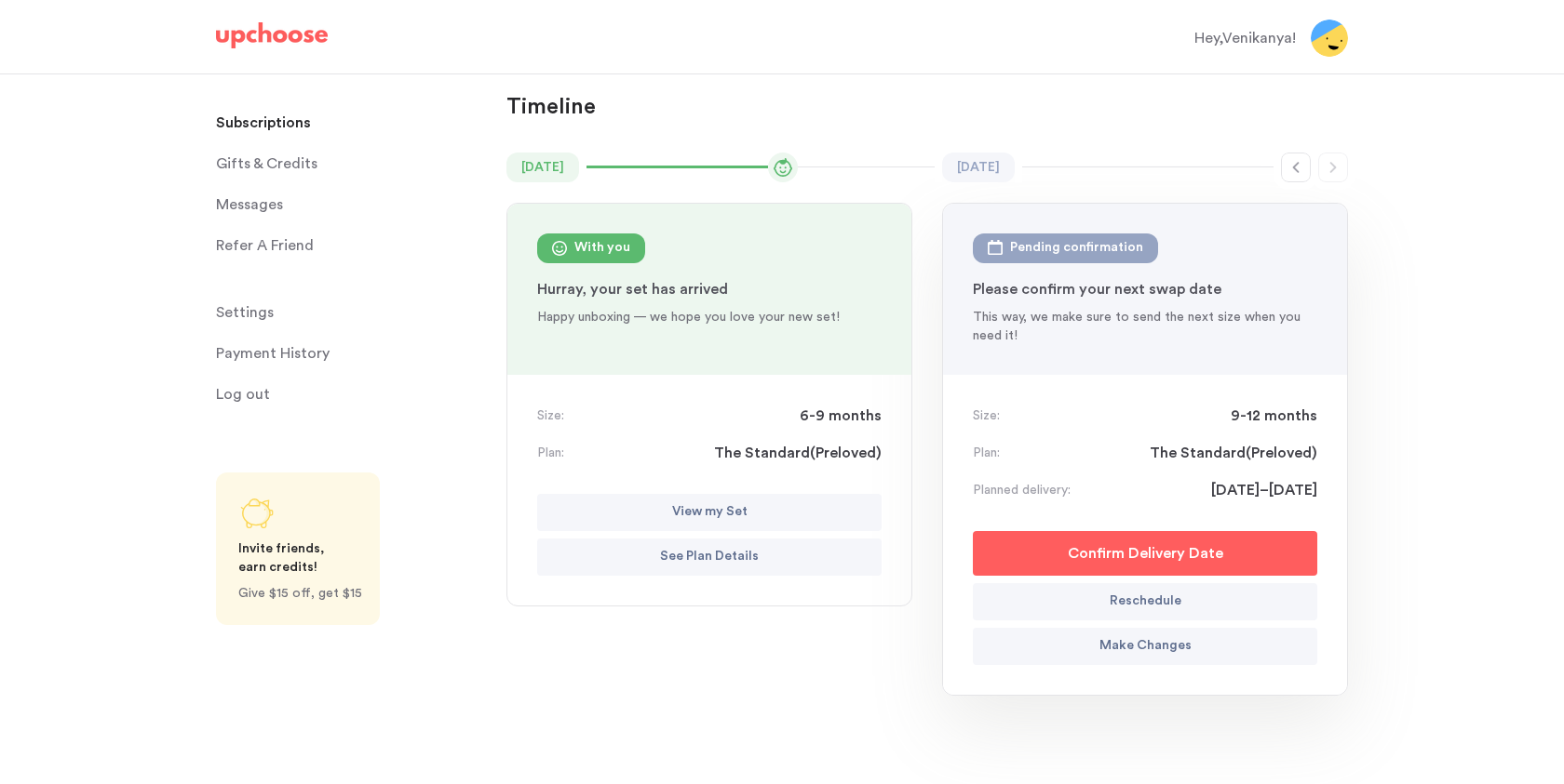
scroll to position [93, 0]
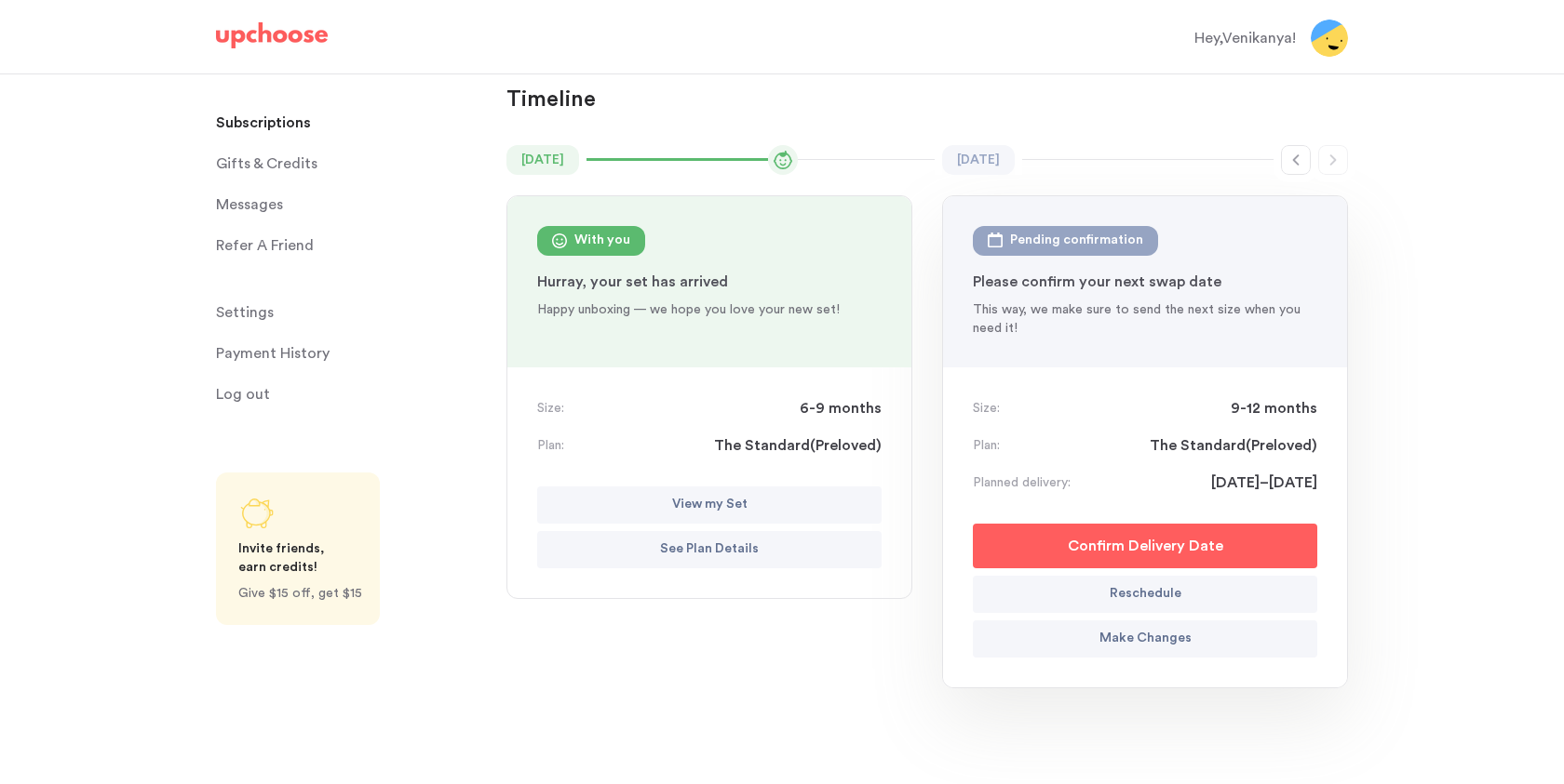
click at [1297, 158] on icon "button" at bounding box center [1295, 160] width 15 height 15
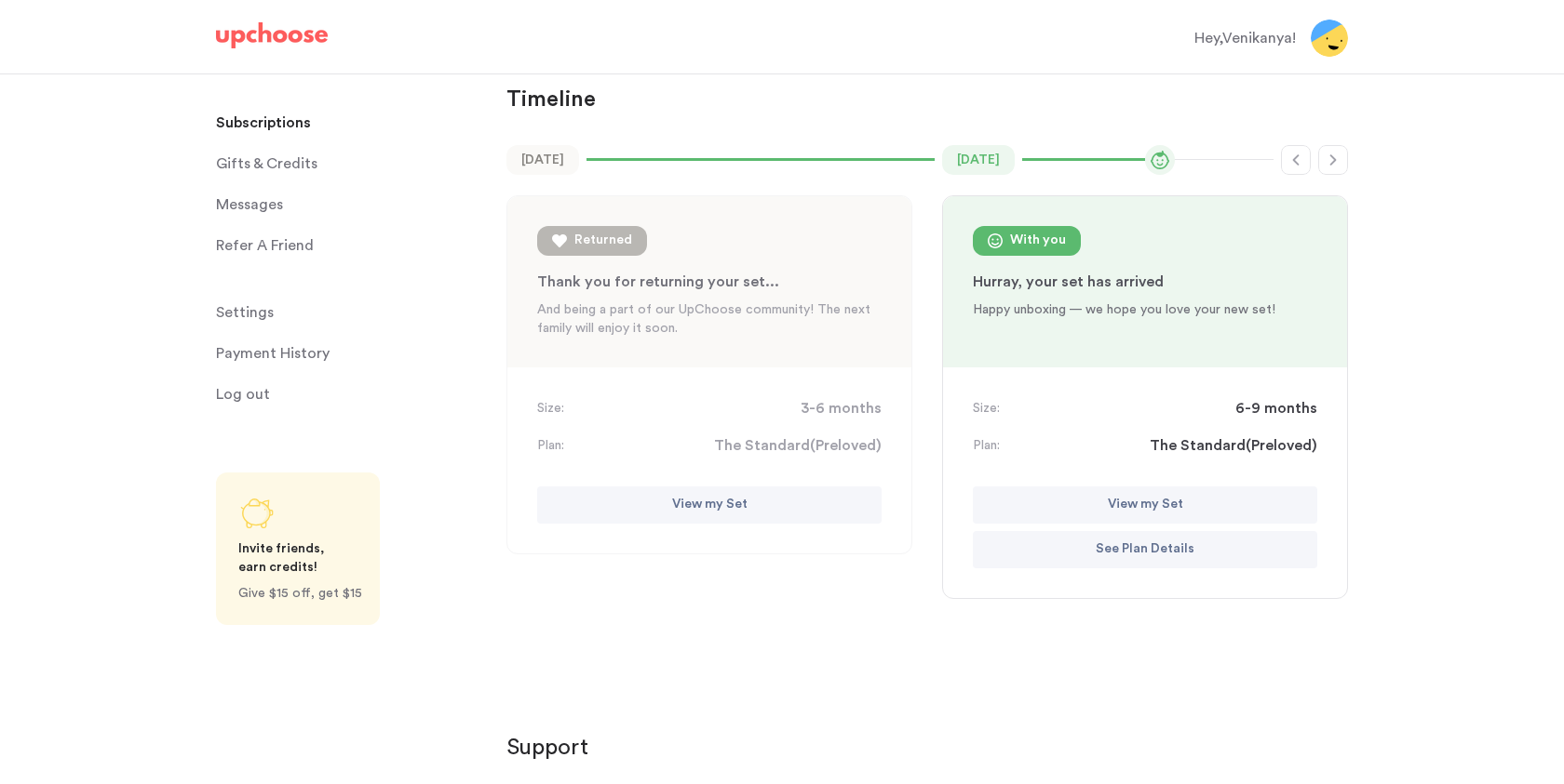
click at [1333, 164] on icon "button" at bounding box center [1333, 160] width 15 height 15
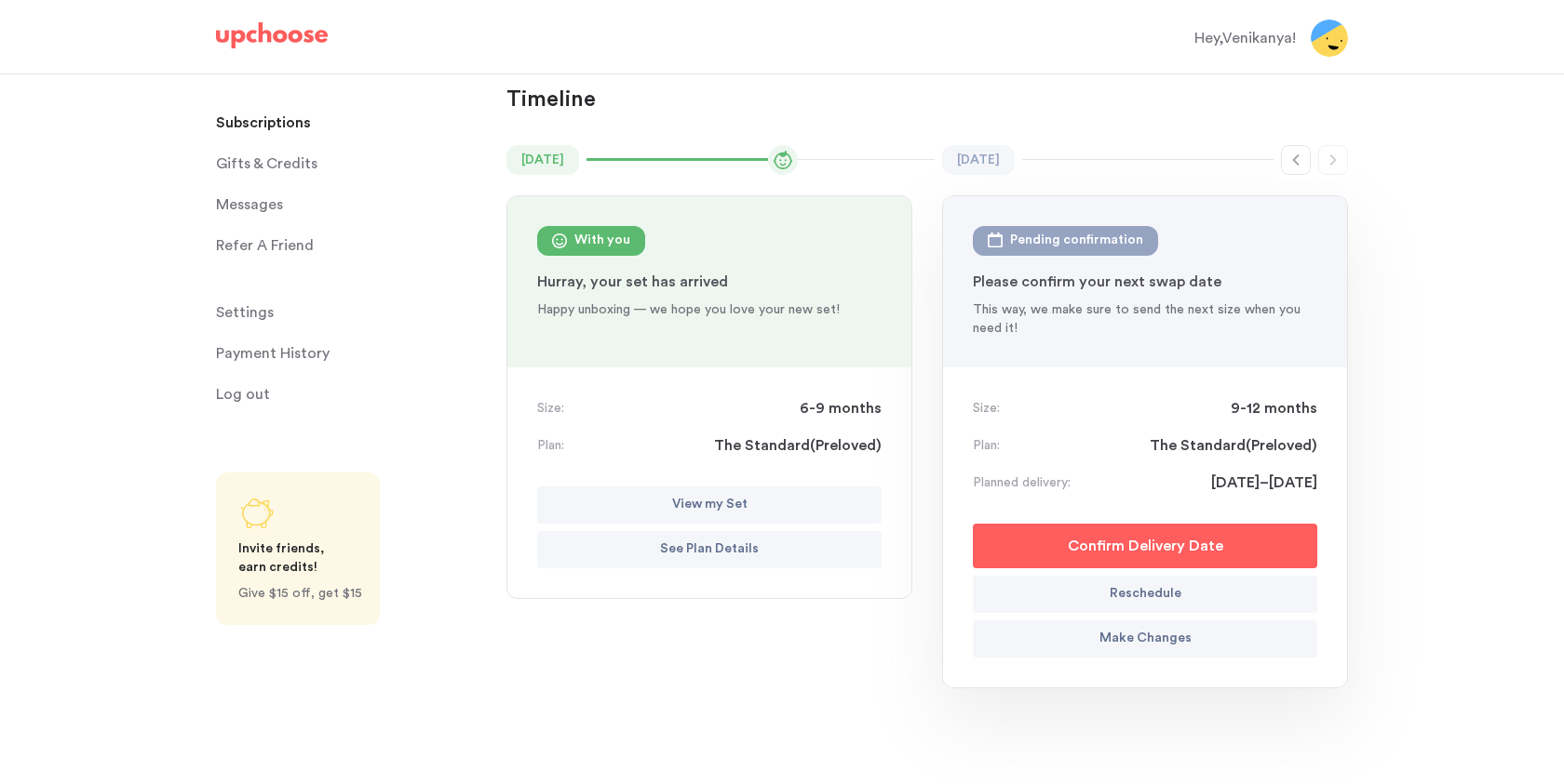
click at [1152, 638] on p "Make Changes" at bounding box center [1145, 639] width 92 height 22
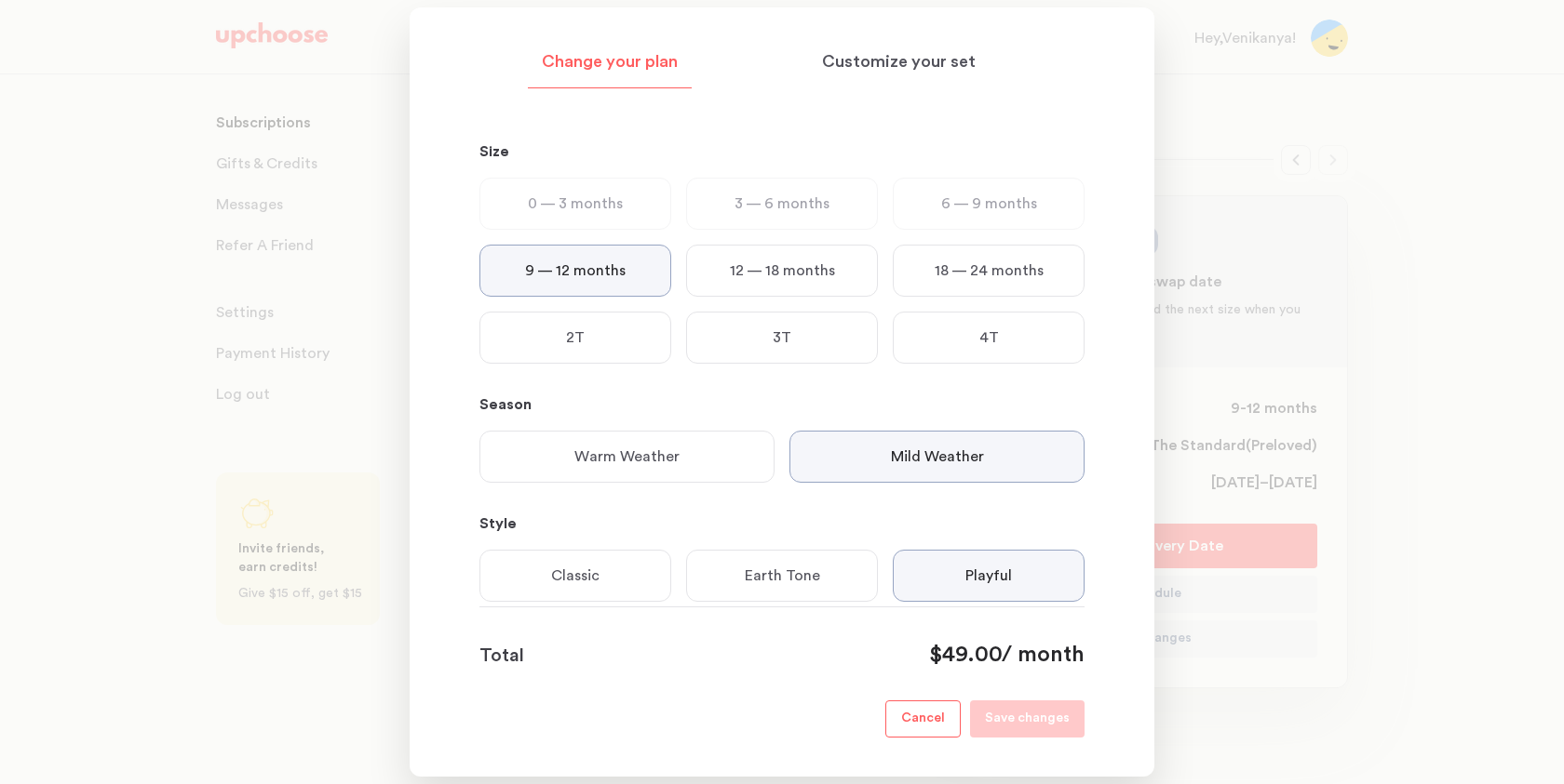
click at [923, 734] on button "Cancel" at bounding box center [923, 719] width 75 height 37
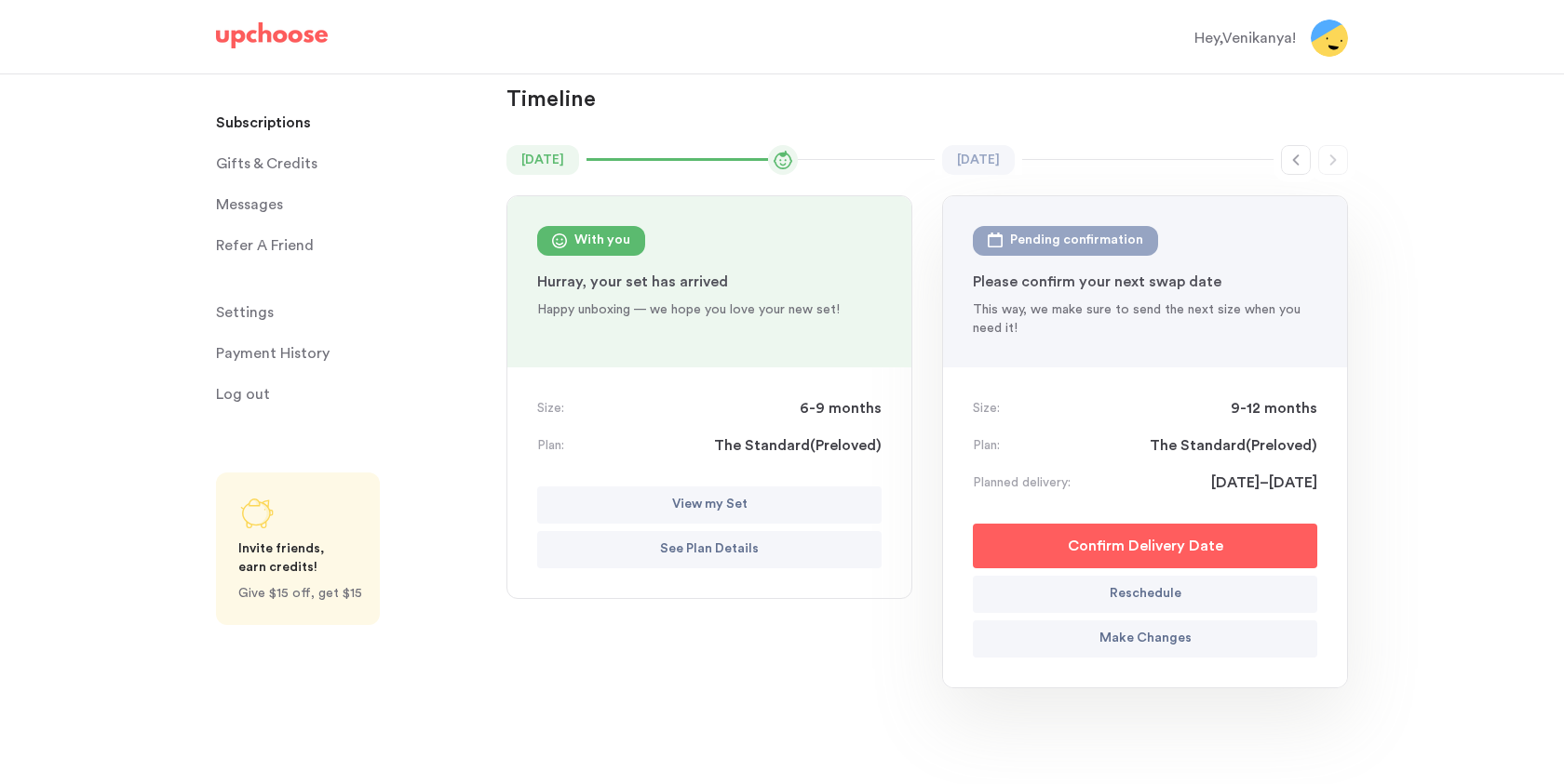
click at [971, 555] on div "Size: 9-12 months Plan: The Standard ( Preloved ) Planned delivery: [DATE]–[DAT…" at bounding box center [1144, 527] width 404 height 320
click at [1008, 553] on button "Confirm Delivery Date" at bounding box center [1144, 546] width 345 height 45
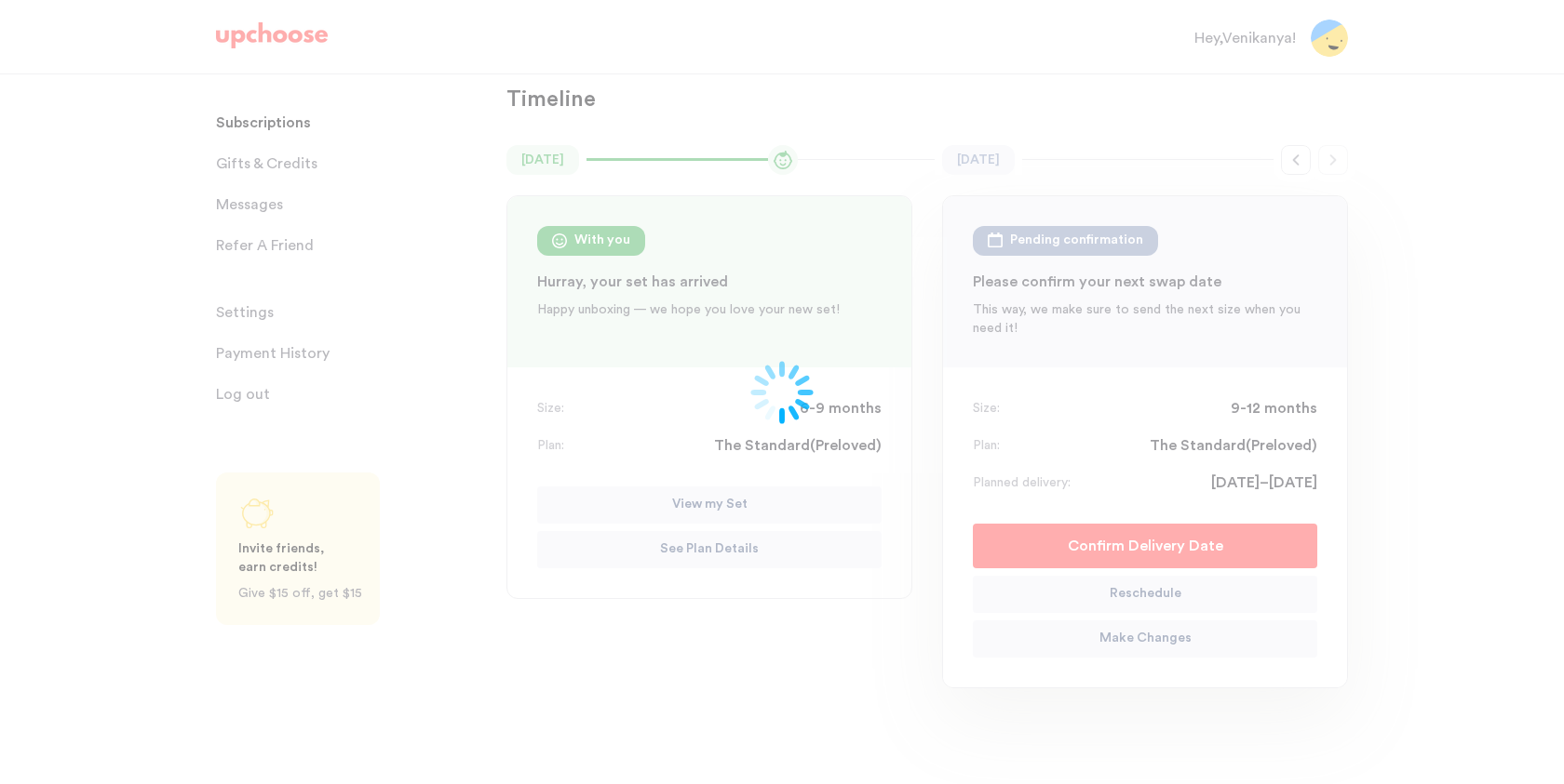
click at [1004, 581] on div at bounding box center [782, 392] width 1564 height 784
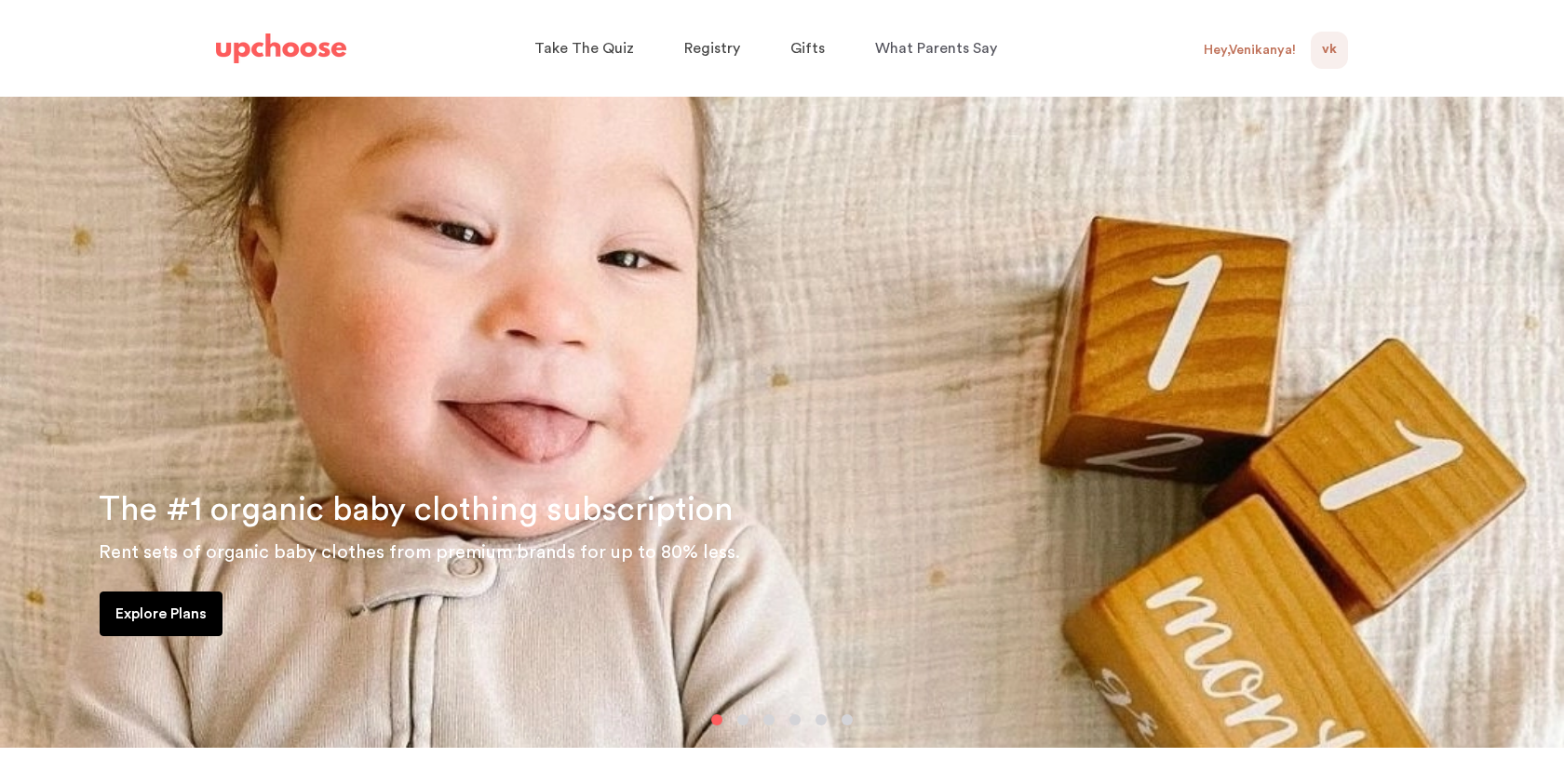
click at [1210, 52] on div "Hey, Venikanya !" at bounding box center [1249, 50] width 92 height 17
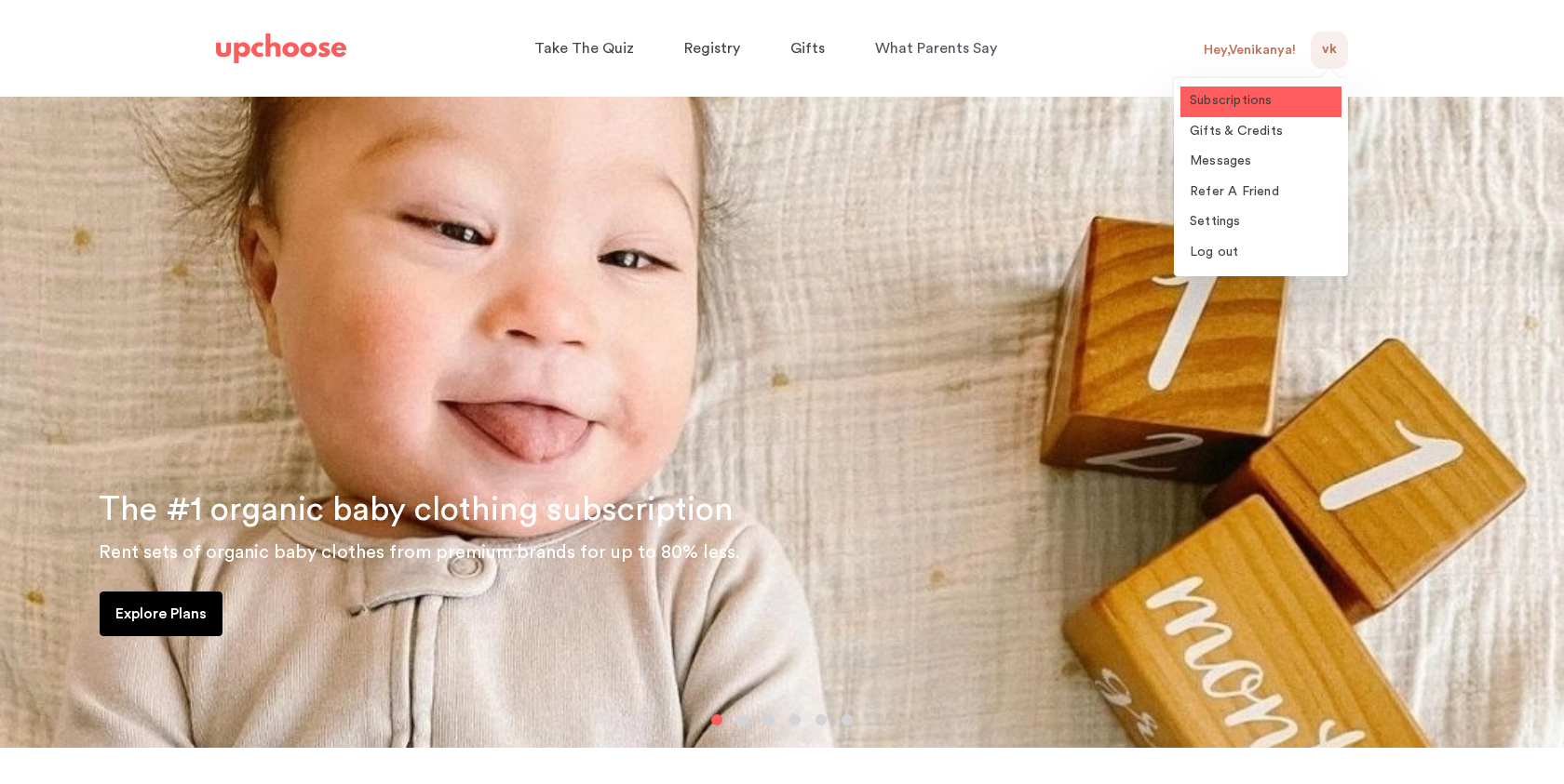
click at [1229, 98] on span "Subscriptions" at bounding box center [1230, 100] width 82 height 13
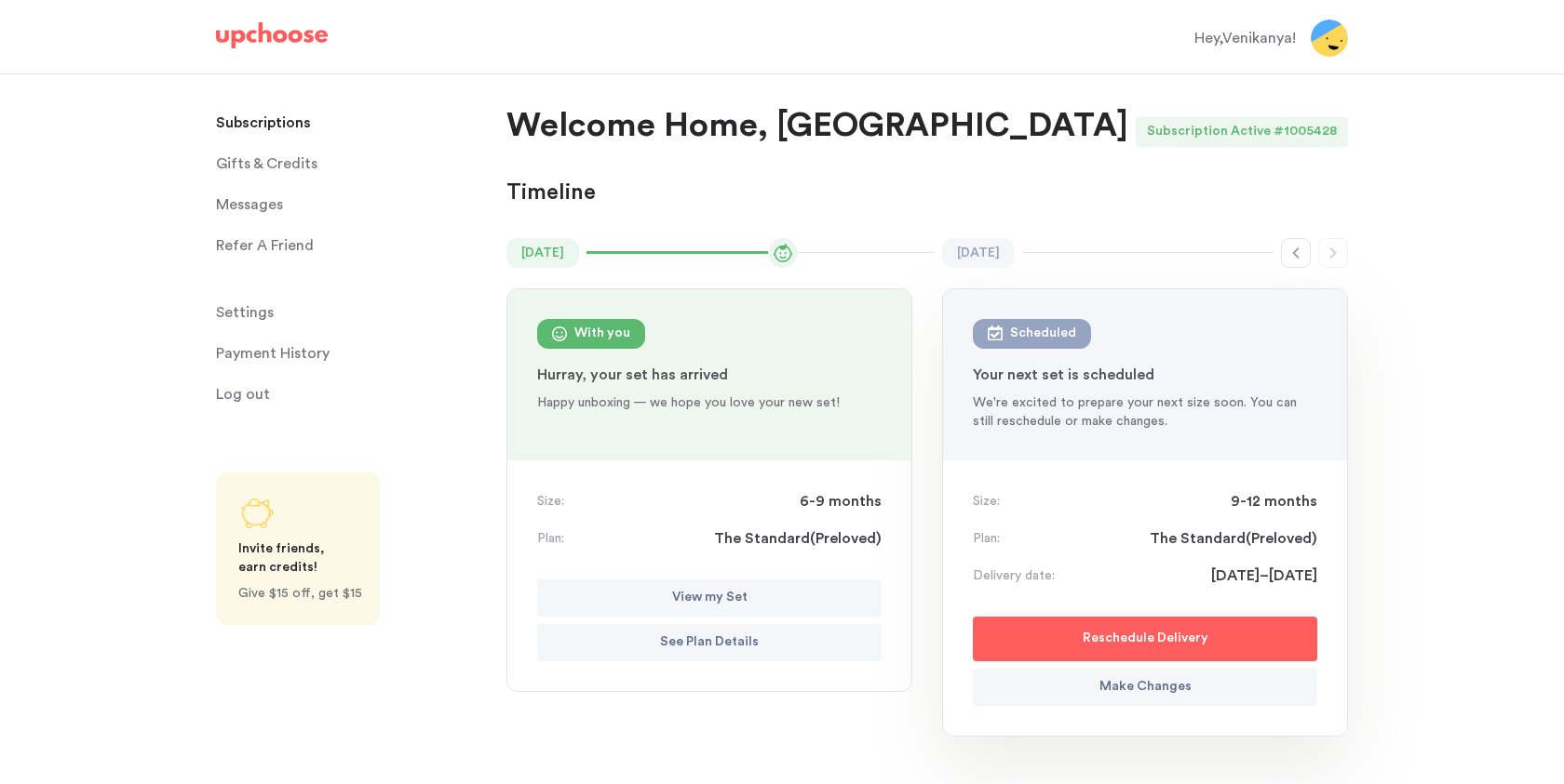
click at [1114, 640] on p "Reschedule Delivery" at bounding box center [1145, 639] width 126 height 22
select select "November"
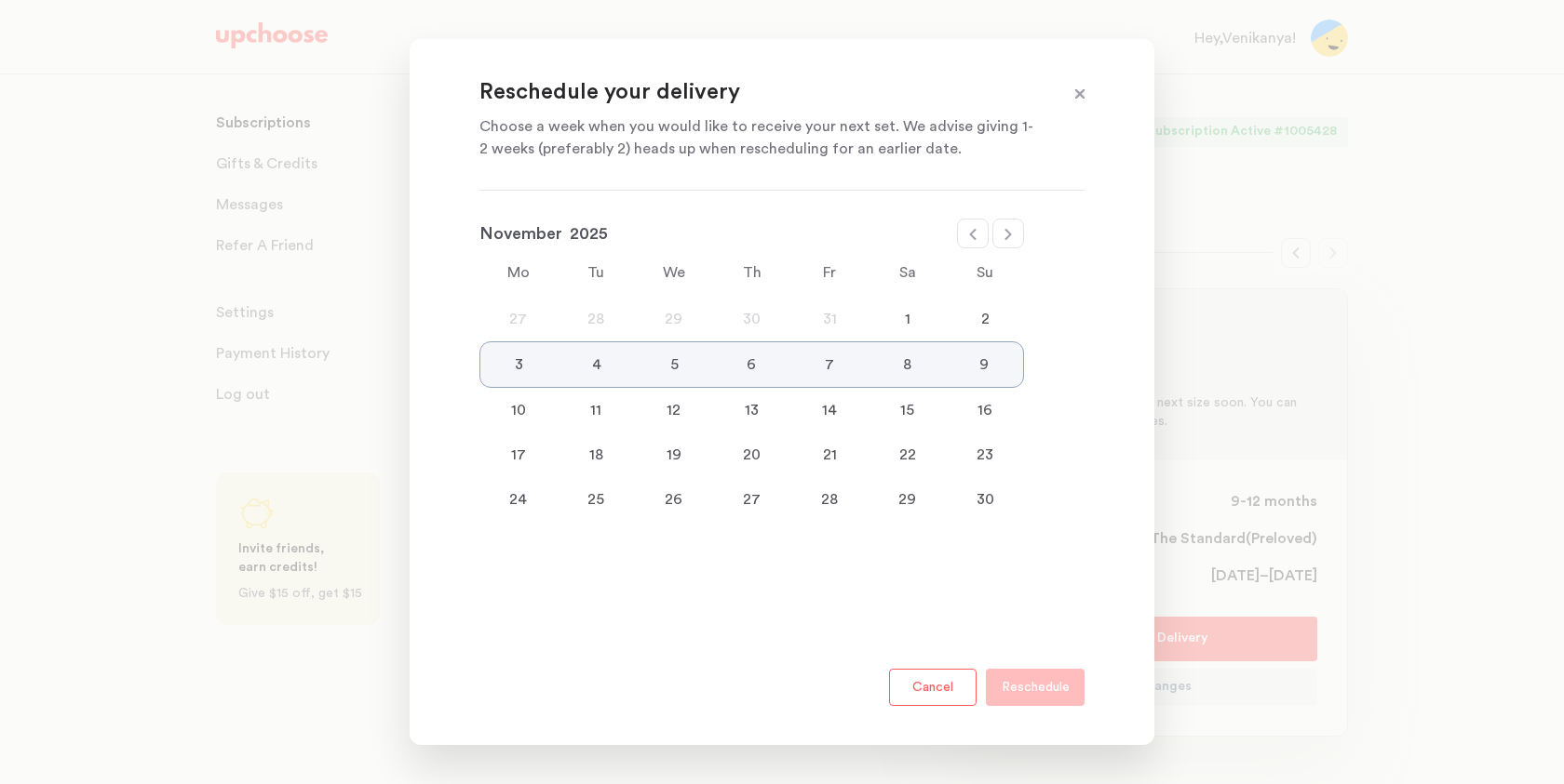
click at [927, 676] on button "Cancel" at bounding box center [932, 687] width 87 height 37
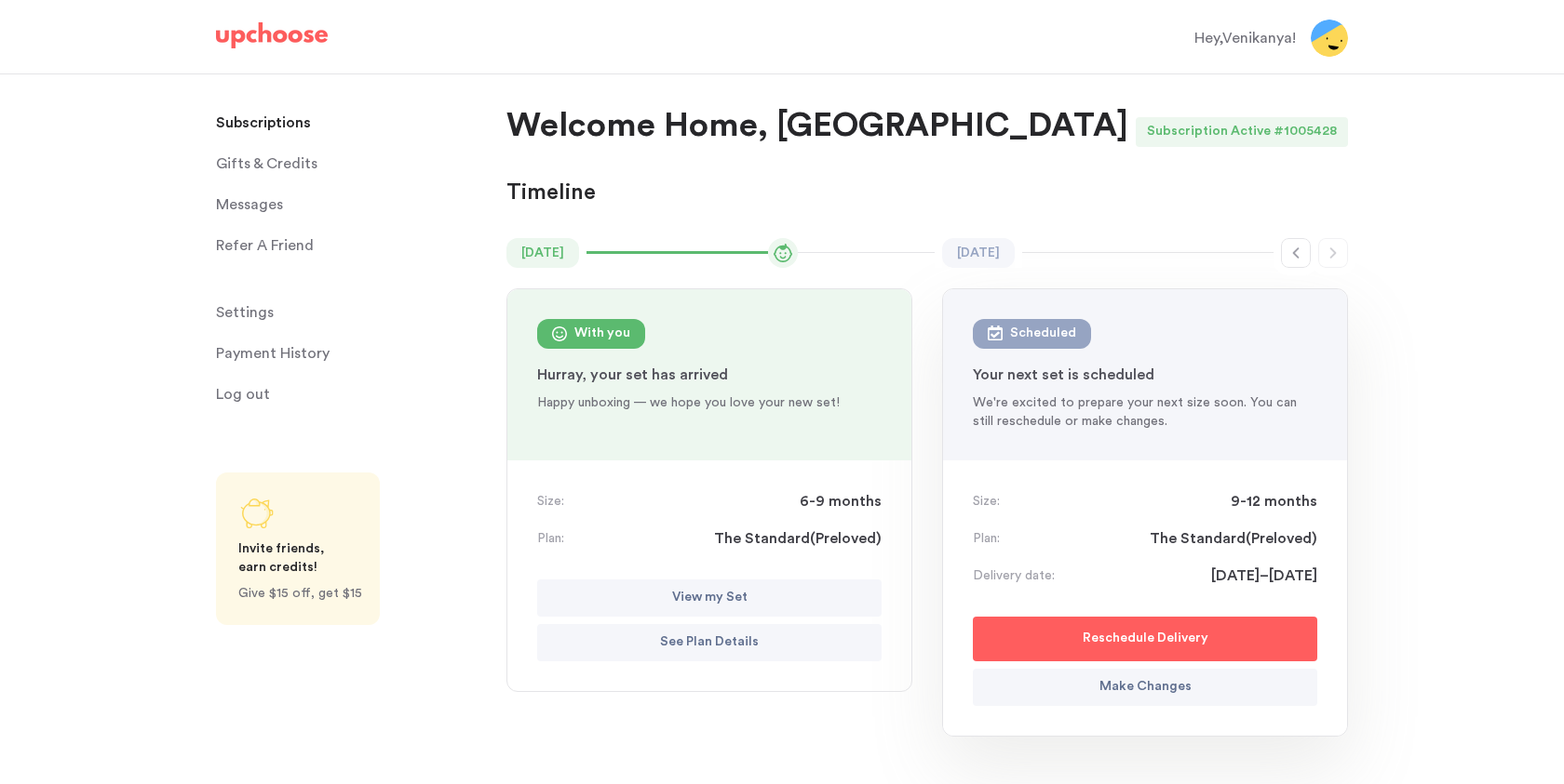
click at [1068, 624] on button "Reschedule Delivery" at bounding box center [1144, 638] width 345 height 45
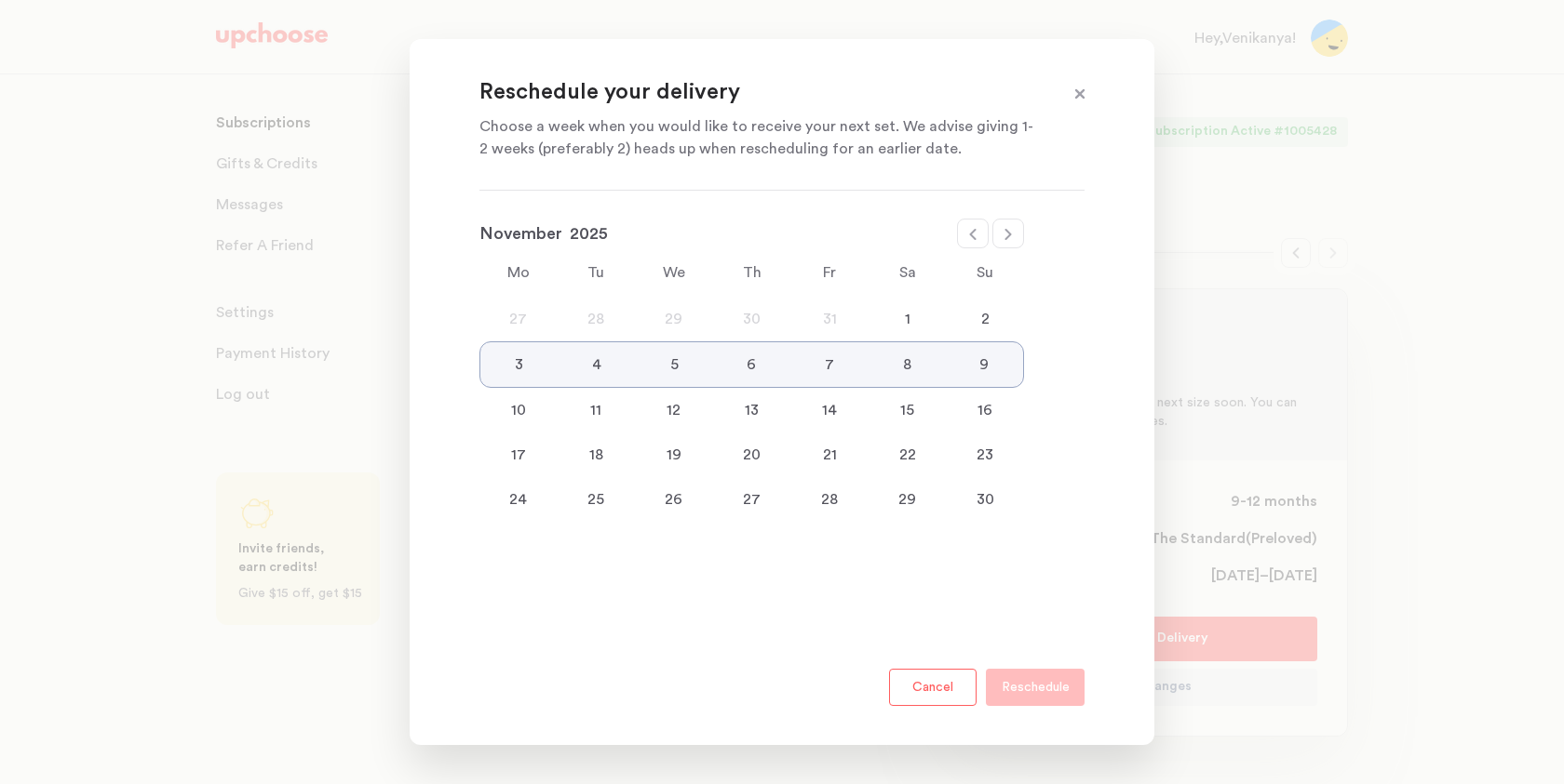
click at [967, 229] on icon at bounding box center [972, 234] width 15 height 15
select select "October"
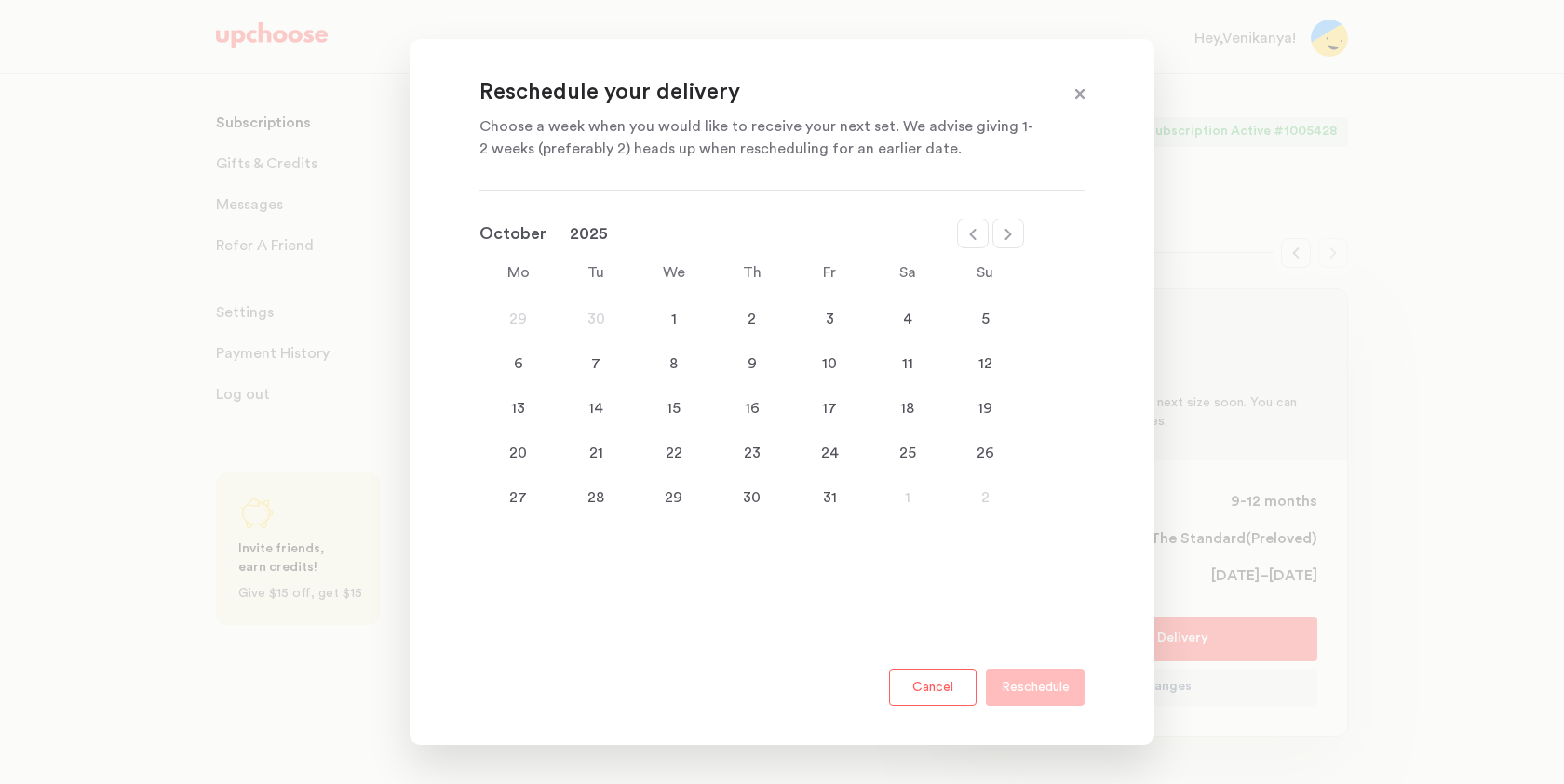
click at [516, 447] on div "20" at bounding box center [518, 453] width 78 height 22
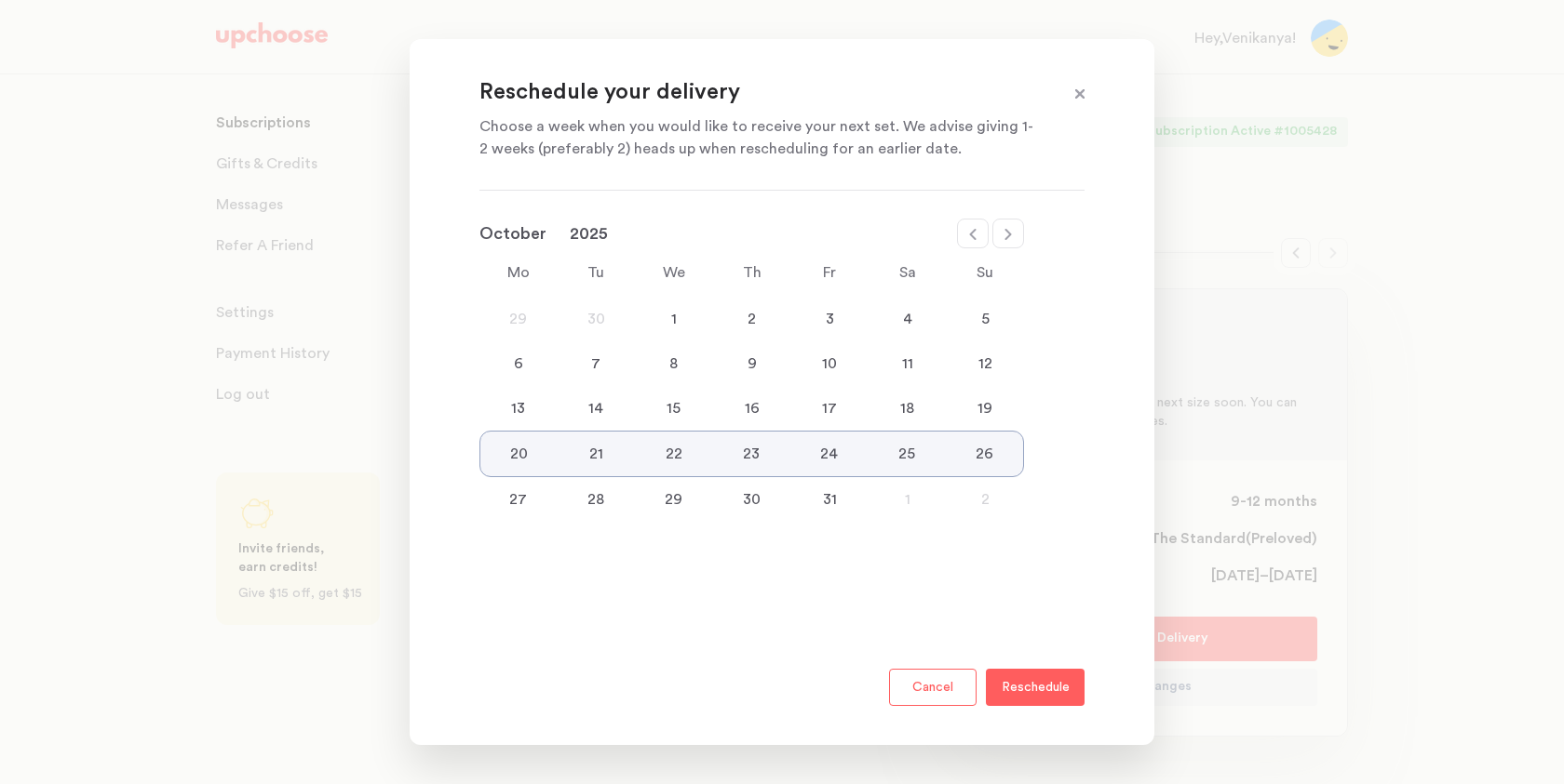
click at [516, 423] on div "13 14 15 16 17 18 19" at bounding box center [752, 408] width 544 height 45
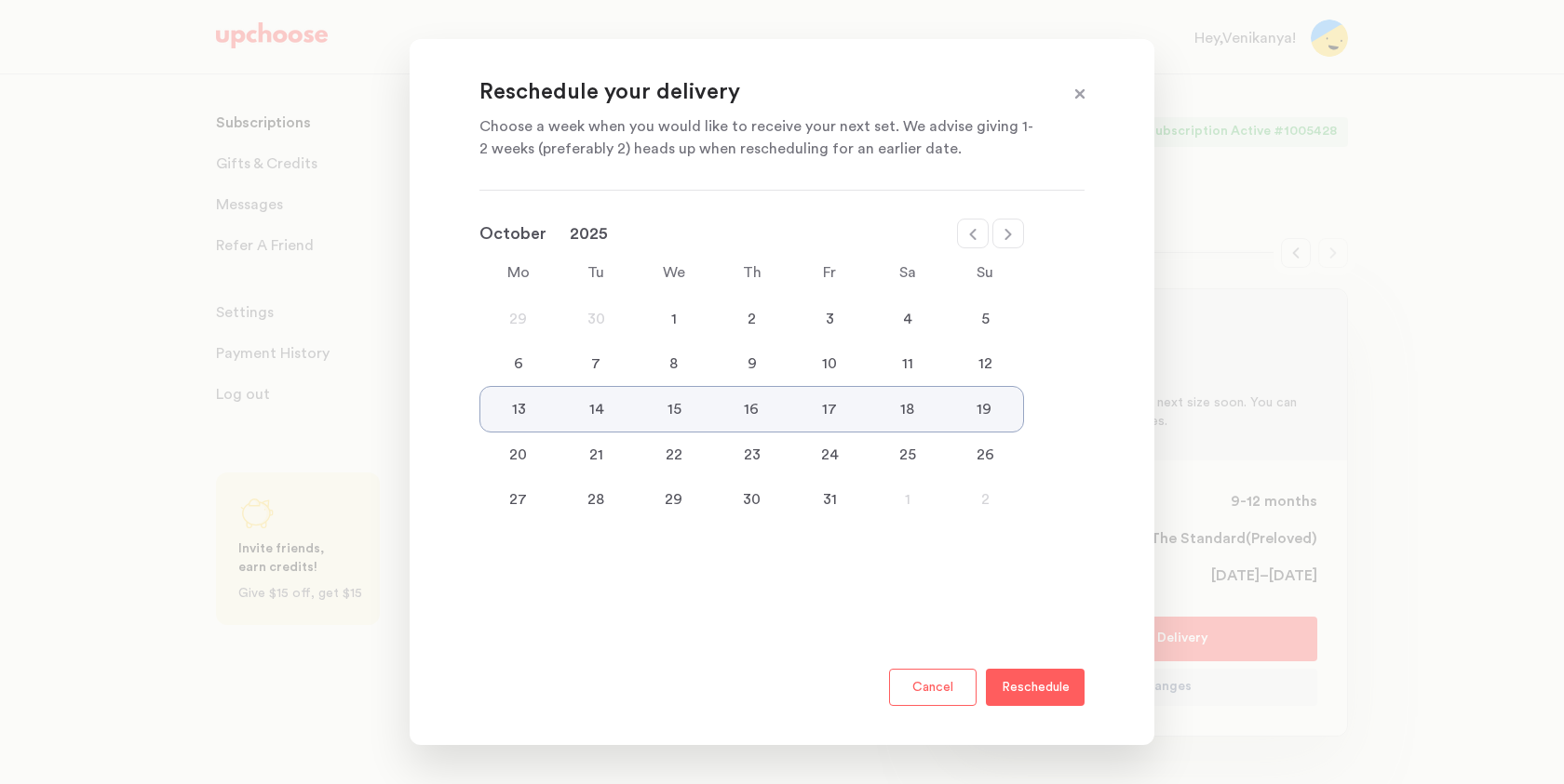
click at [525, 354] on div "6" at bounding box center [518, 363] width 78 height 22
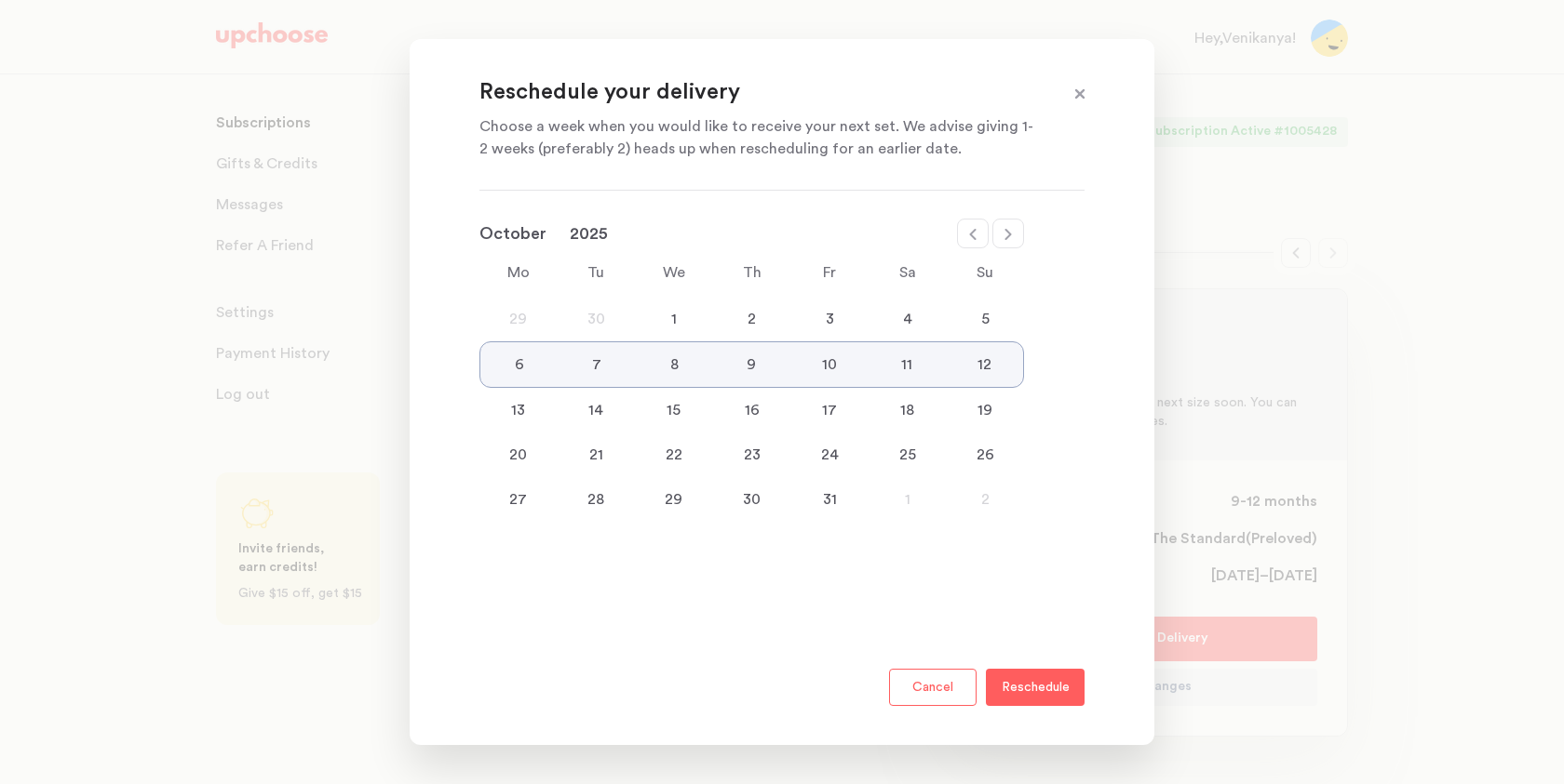
click at [527, 419] on div "13" at bounding box center [518, 410] width 78 height 22
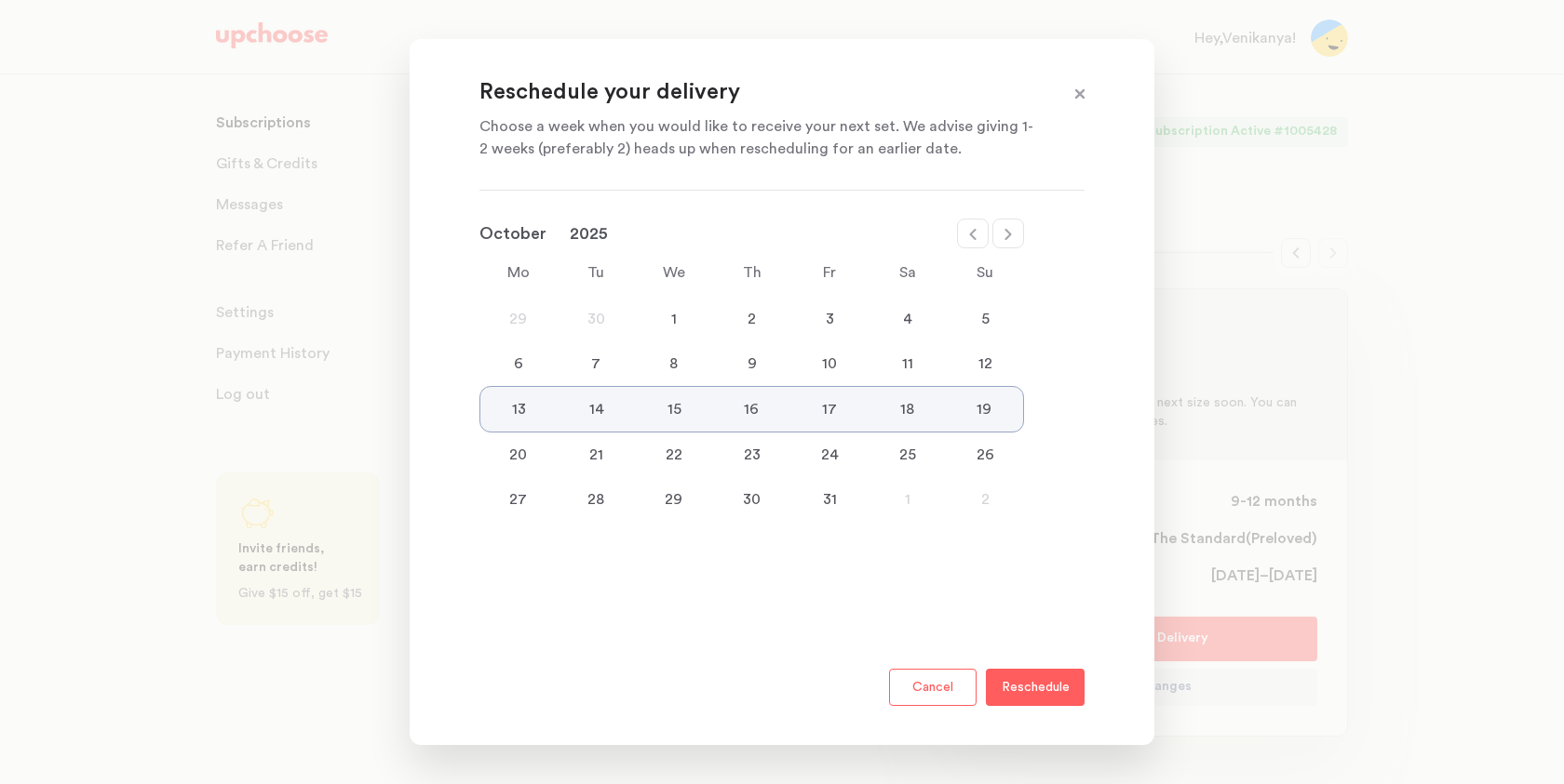
click at [1034, 693] on p "Reschedule" at bounding box center [1036, 687] width 68 height 22
